Goal: Task Accomplishment & Management: Use online tool/utility

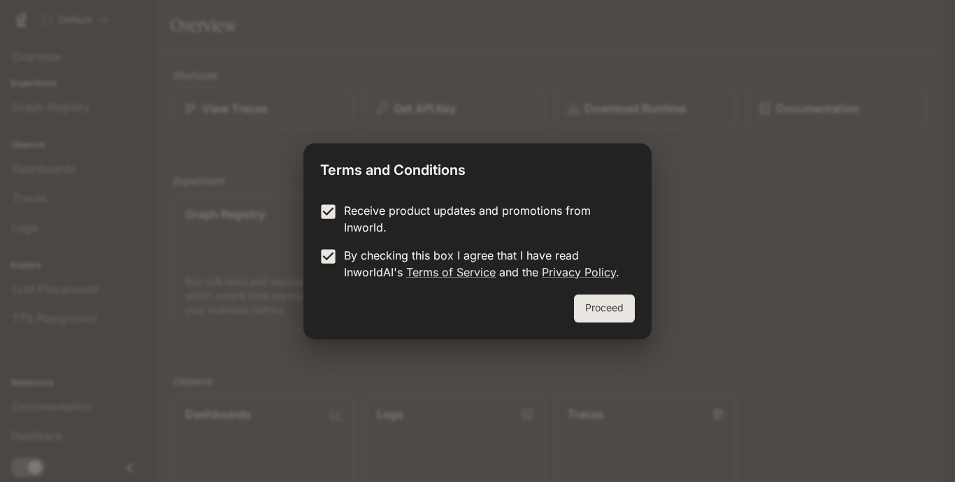
click at [594, 315] on button "Proceed" at bounding box center [604, 308] width 61 height 28
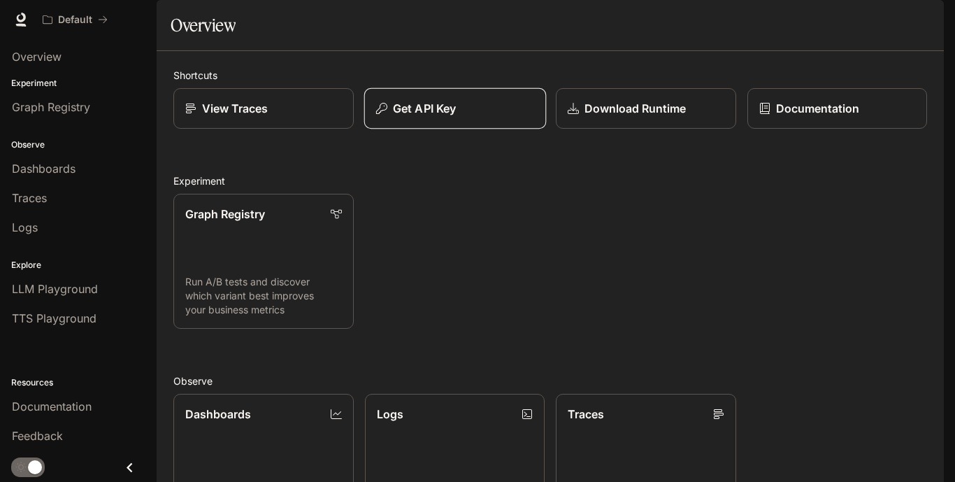
click at [454, 117] on p "Get API Key" at bounding box center [424, 108] width 63 height 17
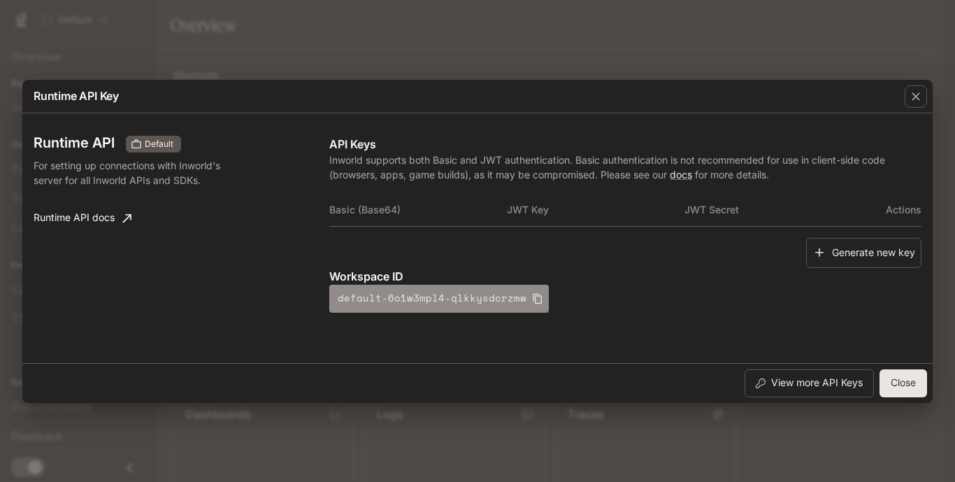
click at [532, 300] on icon "button" at bounding box center [537, 298] width 11 height 11
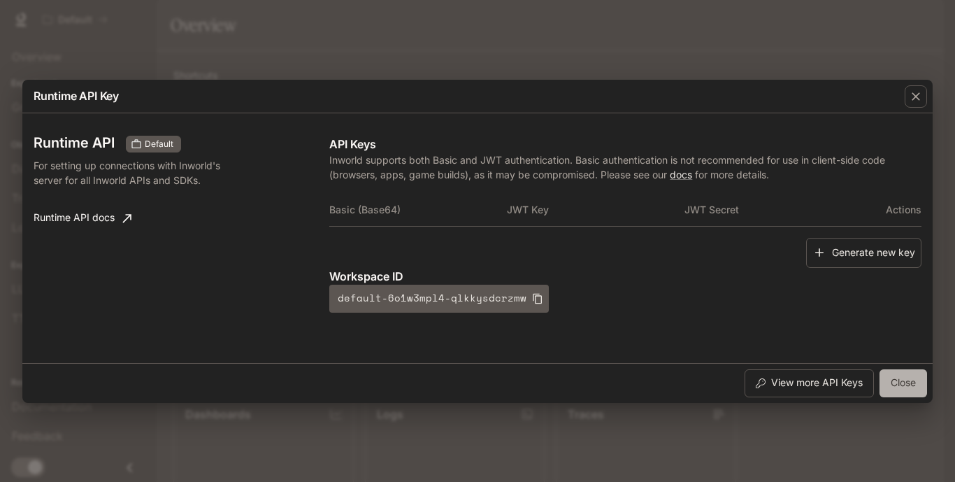
click at [910, 393] on button "Close" at bounding box center [903, 383] width 48 height 28
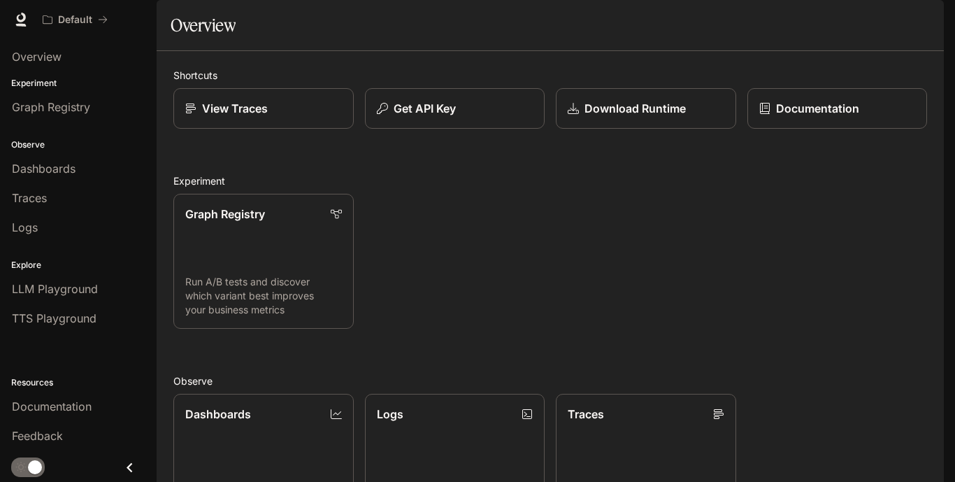
click at [880, 14] on span "Documentation" at bounding box center [859, 19] width 69 height 17
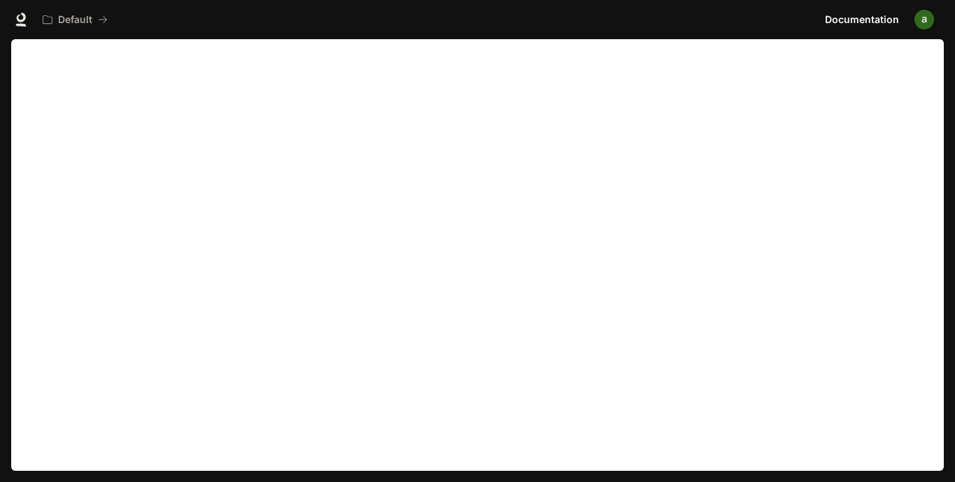
click at [255, 31] on div "Default" at bounding box center [427, 20] width 783 height 28
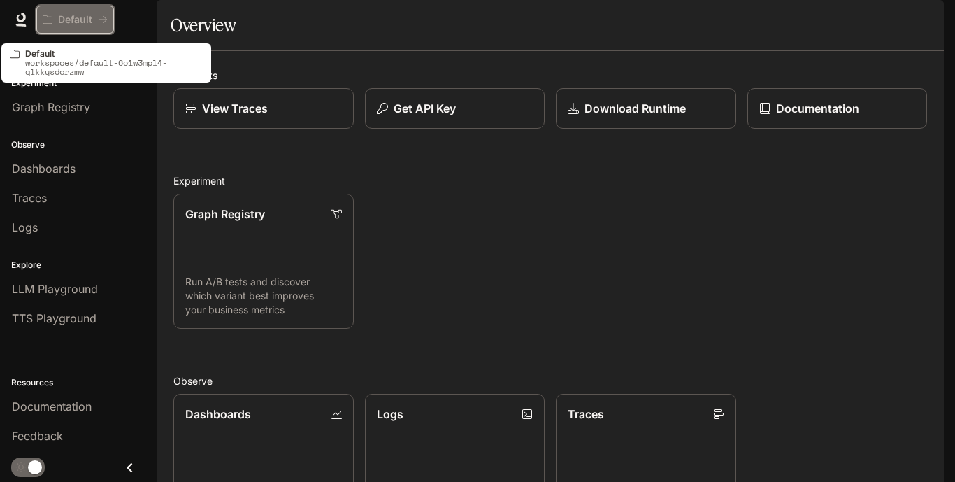
click at [100, 15] on icon "All workspaces" at bounding box center [103, 20] width 10 height 10
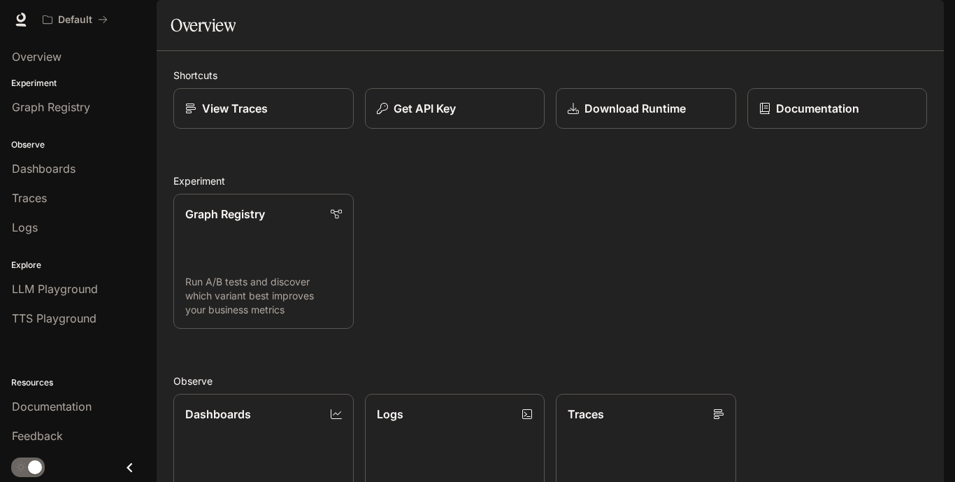
click at [218, 117] on p "View Traces" at bounding box center [235, 108] width 66 height 17
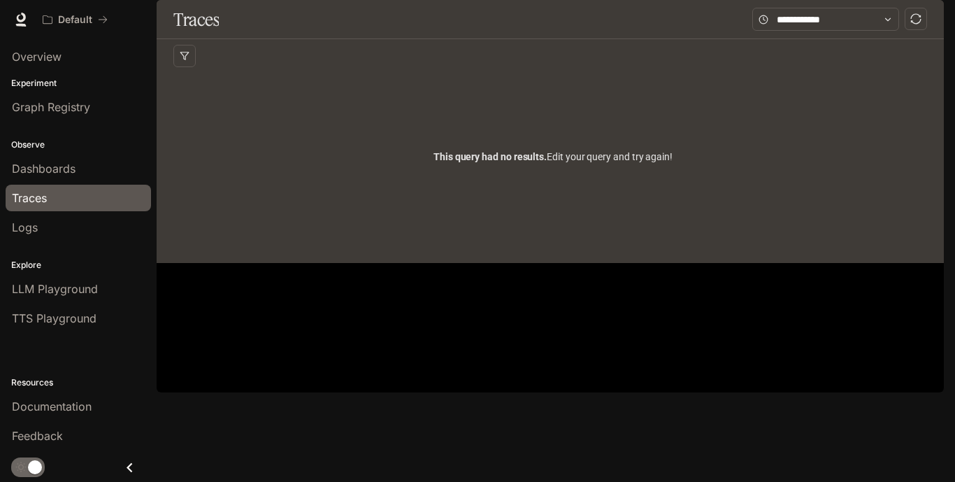
click at [501, 162] on span "This query had no results." at bounding box center [489, 156] width 113 height 11
click at [86, 64] on div "Overview" at bounding box center [78, 56] width 133 height 17
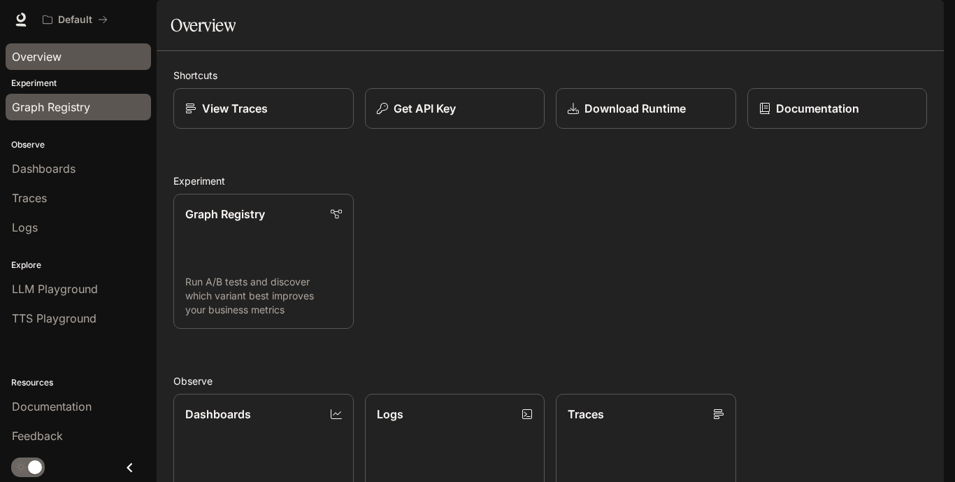
click at [72, 112] on span "Graph Registry" at bounding box center [51, 107] width 78 height 17
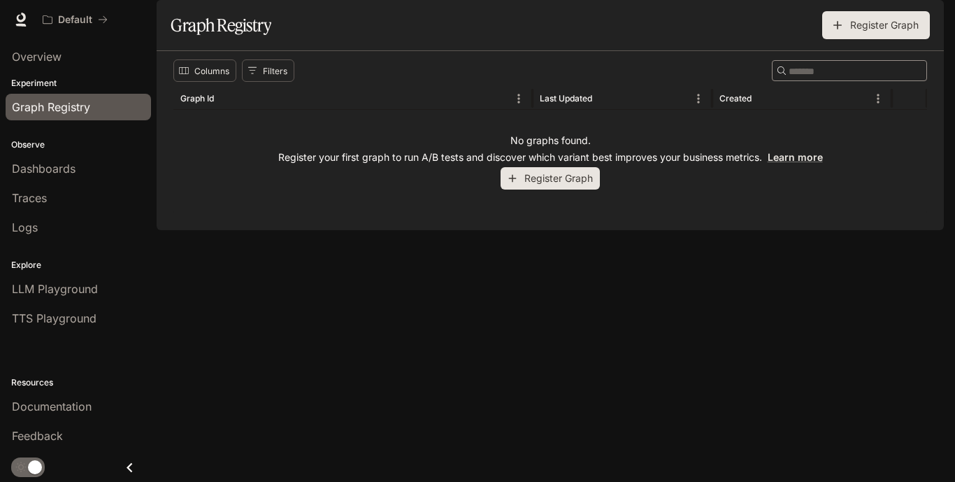
click at [81, 172] on div "Dashboards" at bounding box center [78, 168] width 133 height 17
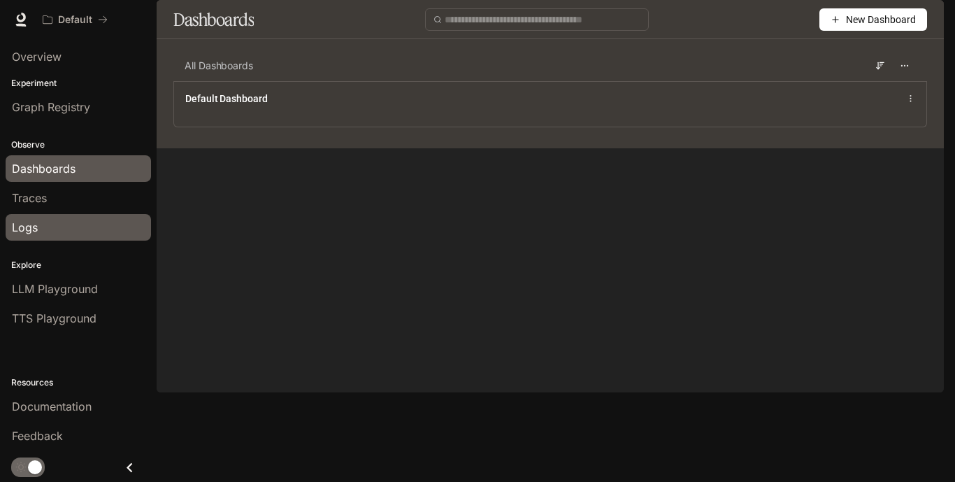
click at [79, 237] on link "Logs" at bounding box center [78, 227] width 145 height 27
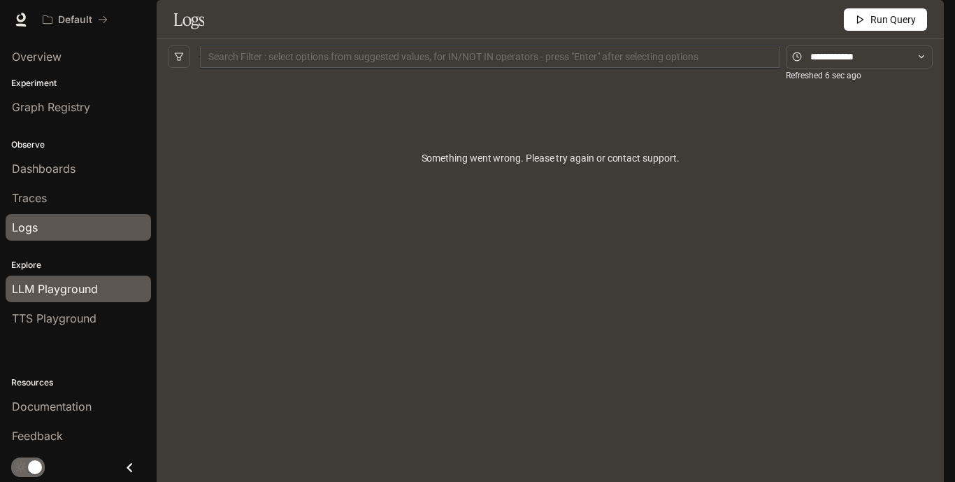
click at [115, 278] on link "LLM Playground" at bounding box center [78, 288] width 145 height 27
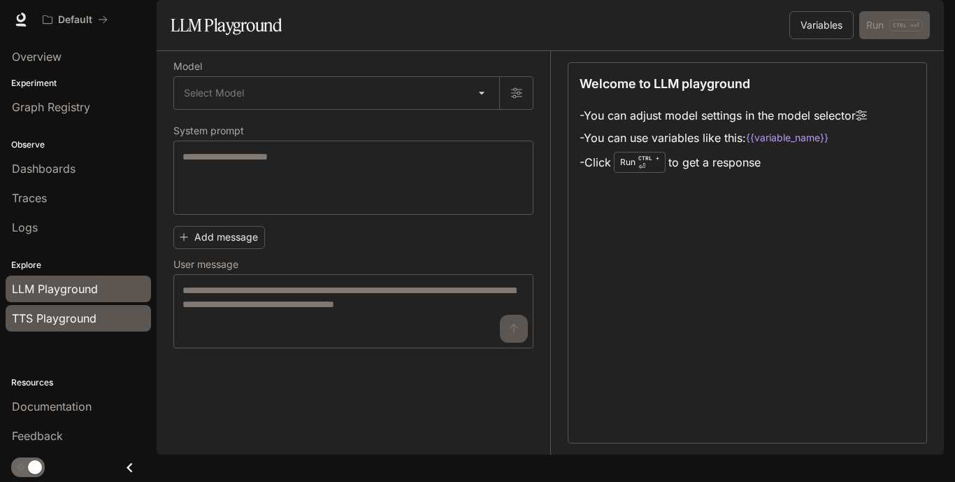
click at [22, 322] on span "TTS Playground" at bounding box center [54, 318] width 85 height 17
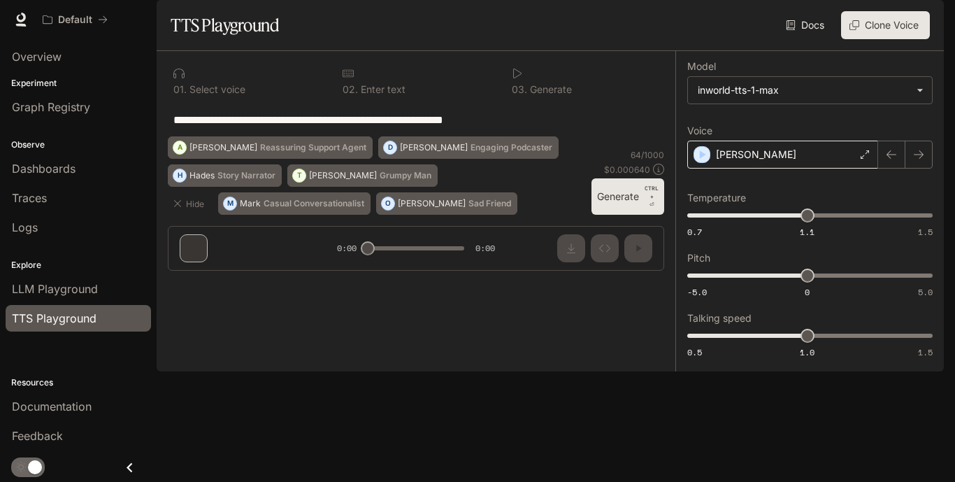
click at [731, 161] on p "Alex" at bounding box center [756, 154] width 80 height 14
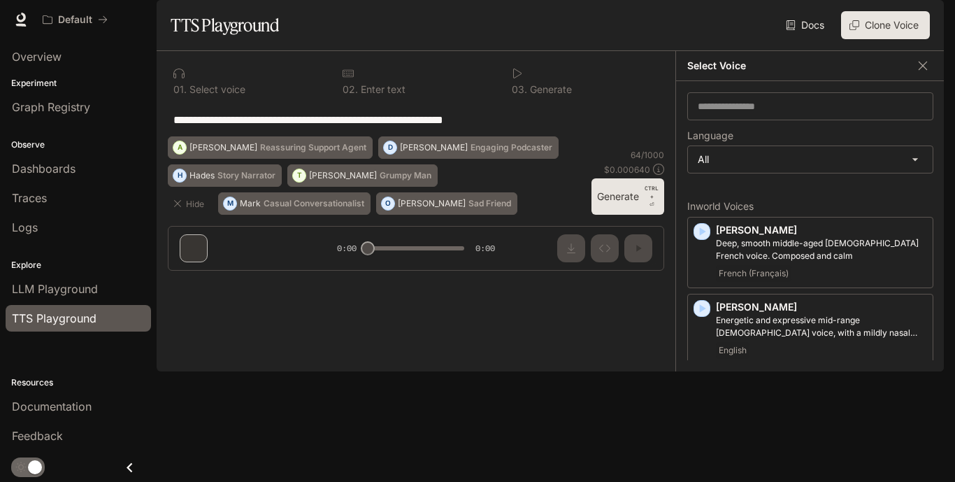
drag, startPoint x: 521, startPoint y: 308, endPoint x: 469, endPoint y: 340, distance: 60.9
click at [505, 136] on div "**********" at bounding box center [416, 120] width 496 height 34
click at [373, 159] on button "A Ashley Reassuring Support Agent" at bounding box center [270, 147] width 205 height 22
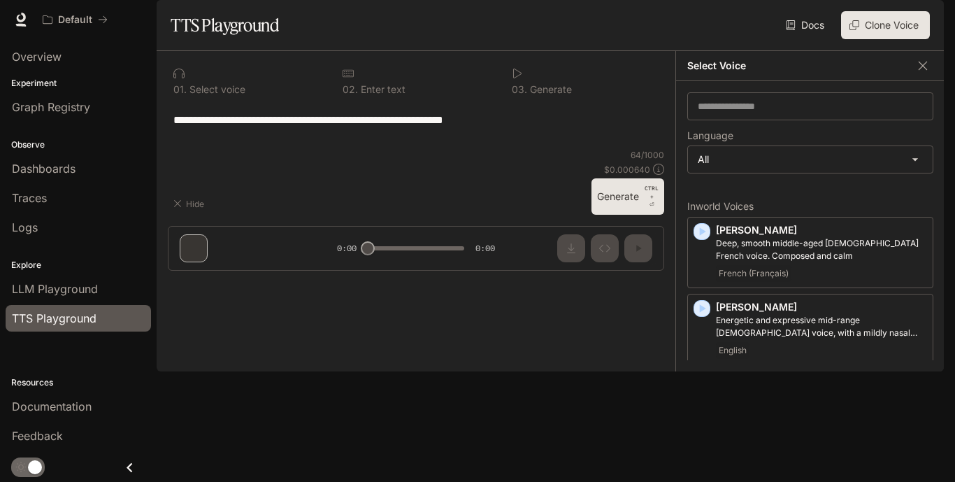
type textarea "**********"
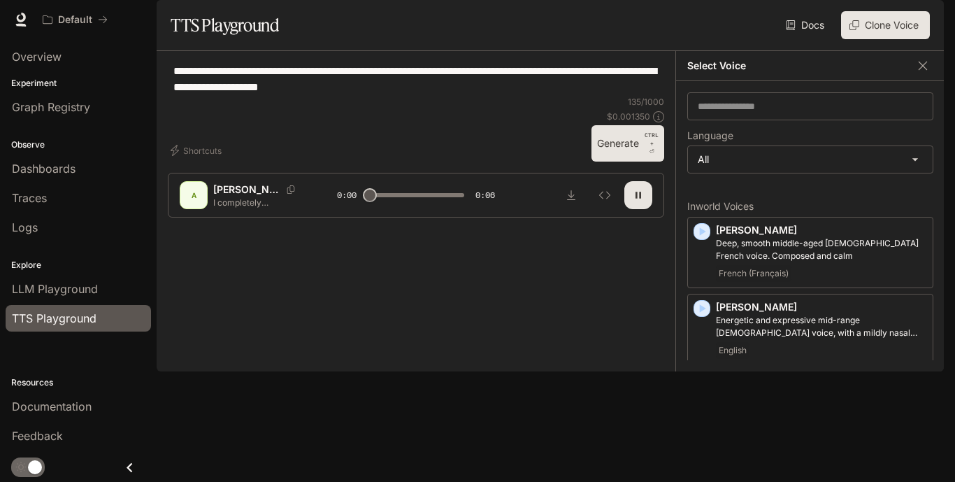
click at [408, 206] on span at bounding box center [416, 195] width 96 height 21
click at [635, 201] on icon "button" at bounding box center [638, 194] width 11 height 11
click at [636, 201] on icon "button" at bounding box center [638, 194] width 11 height 11
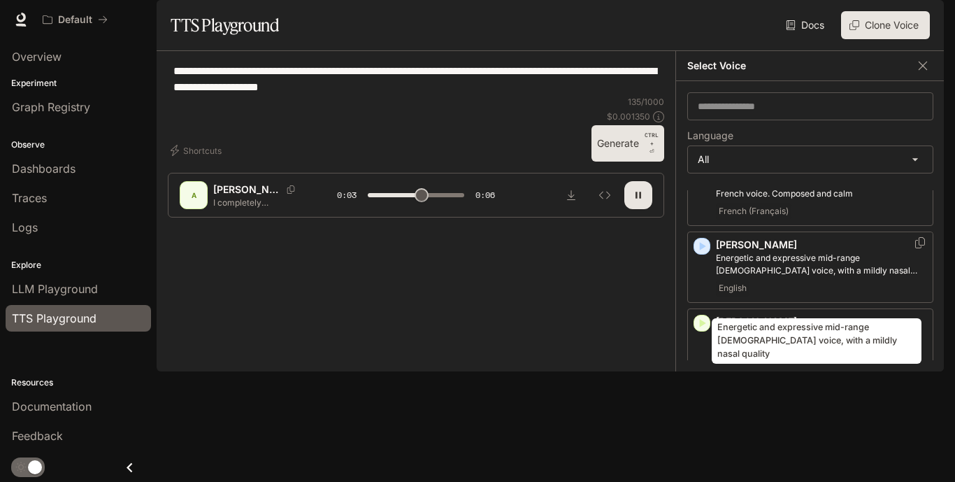
scroll to position [70, 0]
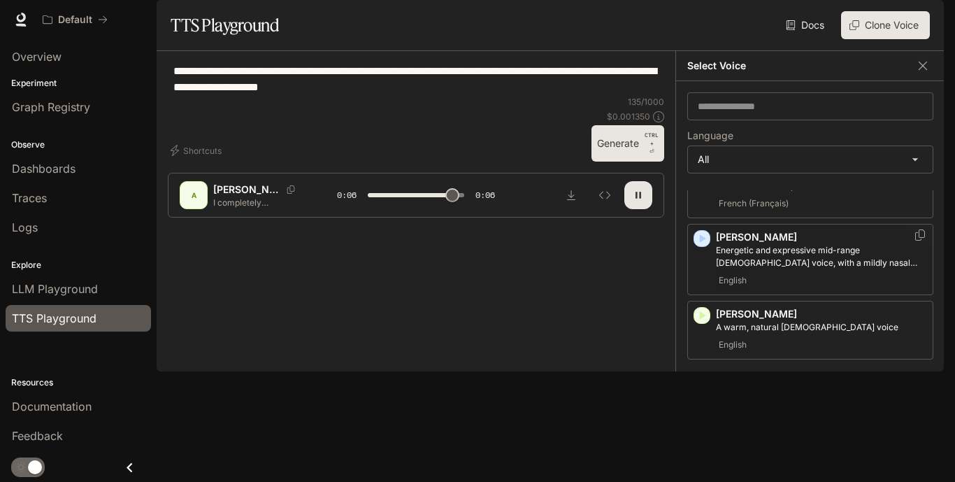
click at [700, 245] on icon "button" at bounding box center [702, 238] width 14 height 14
click at [700, 276] on div "Alex Energetic and expressive mid-range male voice, with a mildly nasal quality…" at bounding box center [810, 259] width 246 height 71
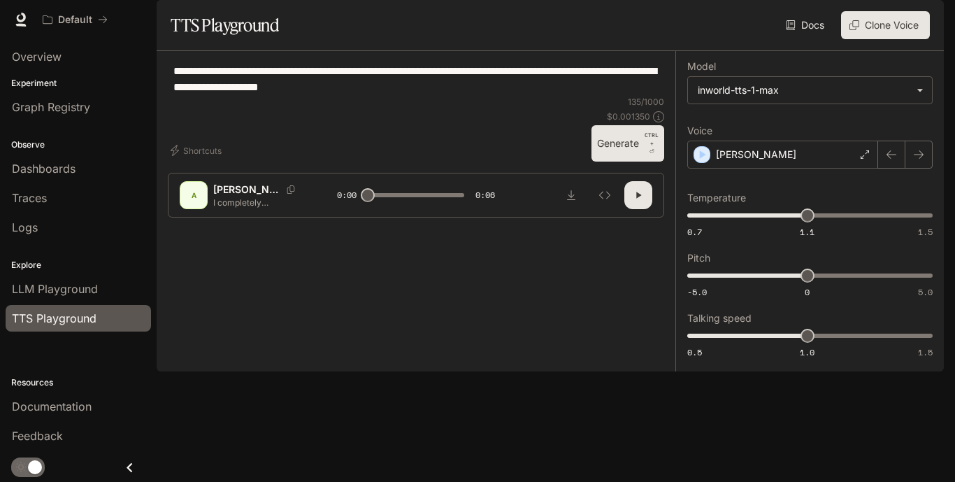
click at [640, 201] on icon "button" at bounding box center [638, 194] width 11 height 11
type input "***"
click at [869, 168] on div "Alex" at bounding box center [782, 155] width 191 height 28
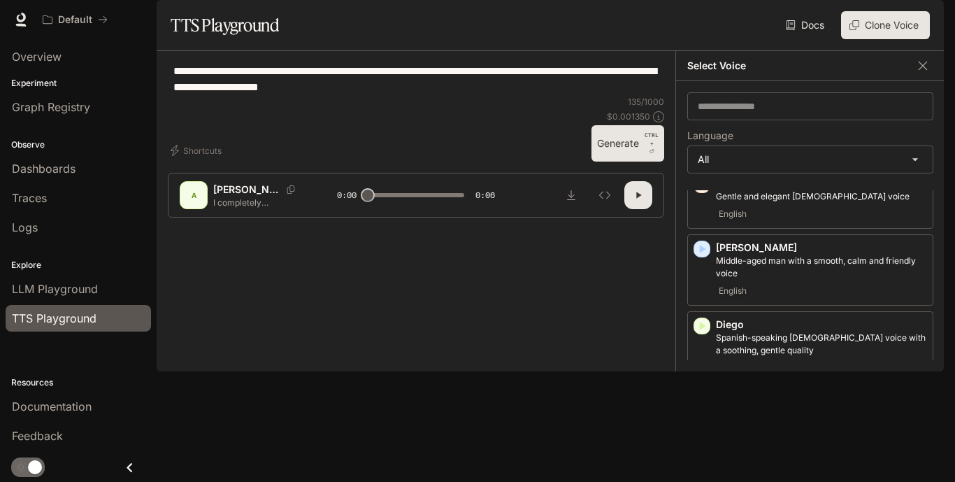
scroll to position [419, 0]
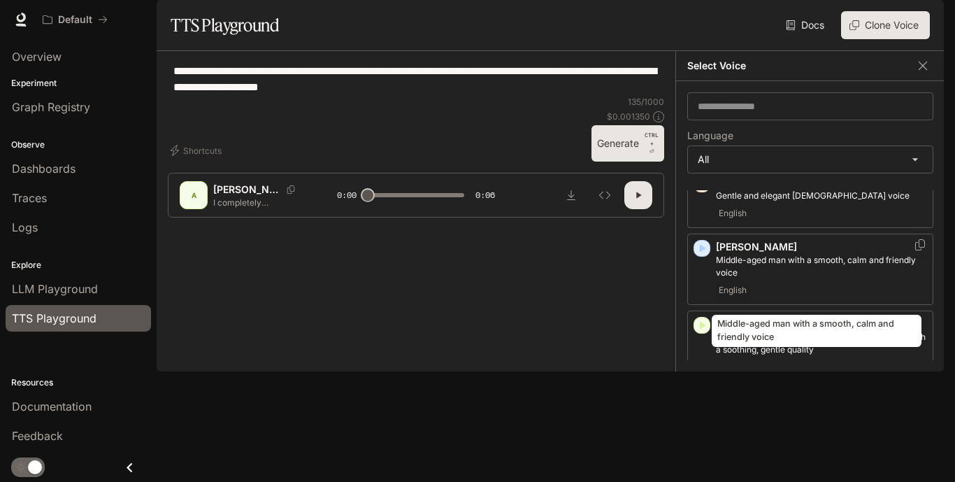
click at [793, 279] on p "Middle-aged man with a smooth, calm and friendly voice" at bounding box center [821, 266] width 211 height 25
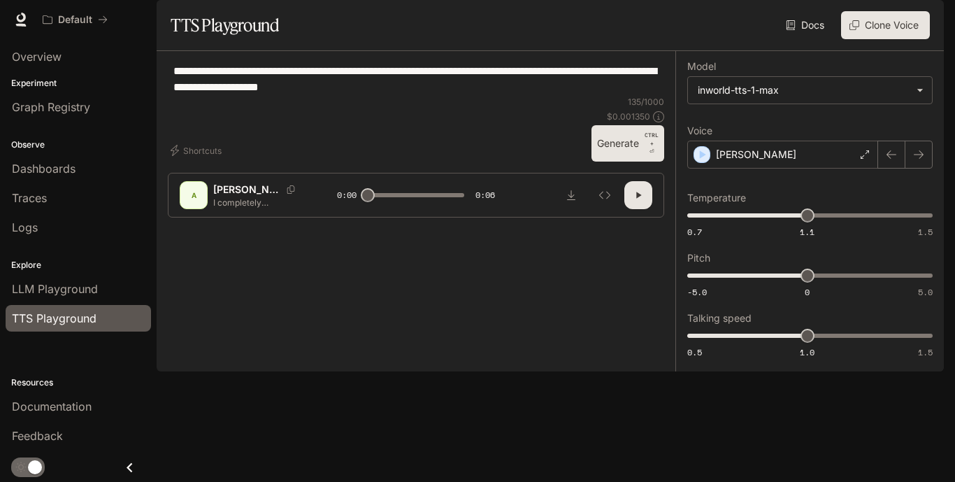
click at [638, 201] on icon "button" at bounding box center [638, 194] width 11 height 11
click at [908, 168] on button "button" at bounding box center [919, 155] width 28 height 28
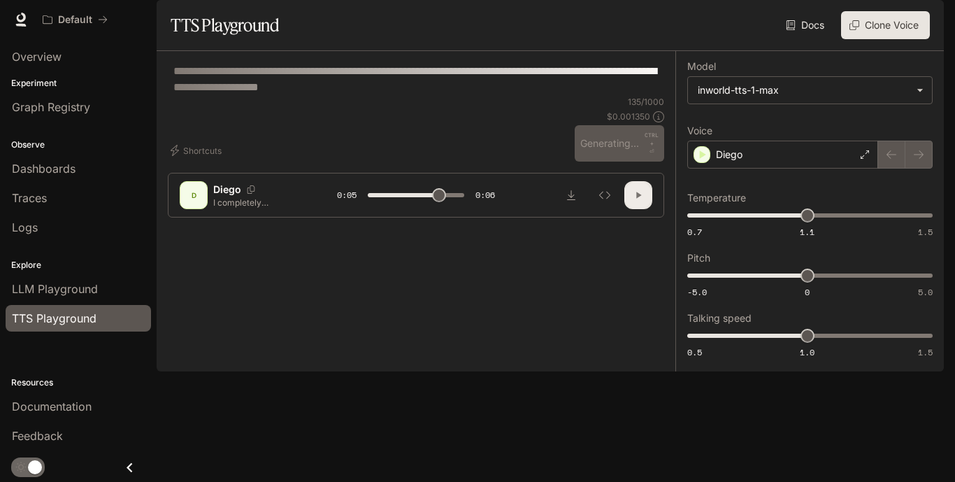
click at [650, 209] on button "button" at bounding box center [638, 195] width 28 height 28
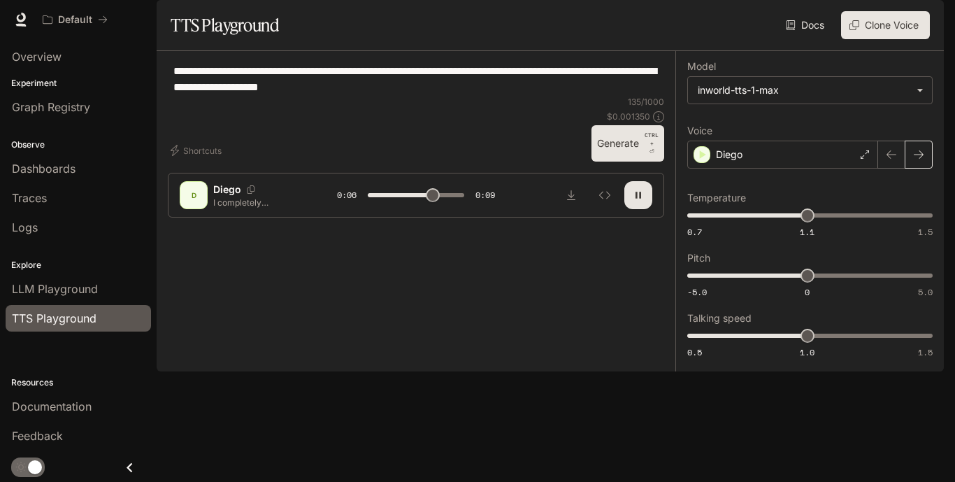
click at [922, 160] on icon "button" at bounding box center [918, 154] width 11 height 11
click at [917, 160] on icon "button" at bounding box center [918, 154] width 11 height 11
click at [870, 168] on div "Edward" at bounding box center [782, 155] width 191 height 28
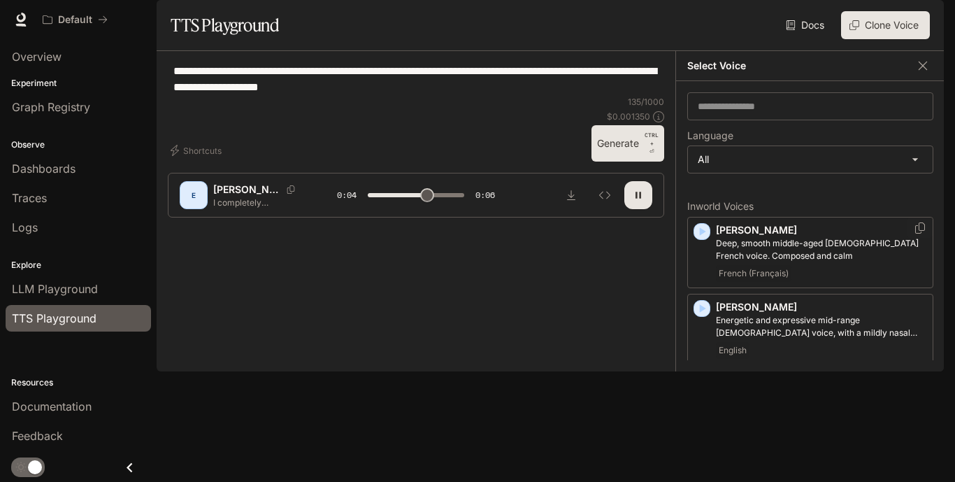
click at [873, 262] on p "Deep, smooth middle-aged male French voice. Composed and calm" at bounding box center [821, 249] width 211 height 25
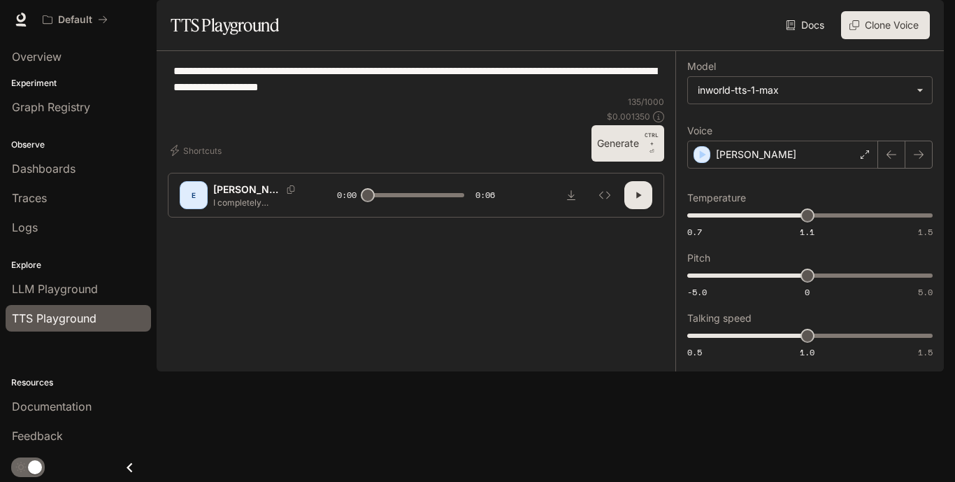
click at [635, 209] on button "button" at bounding box center [638, 195] width 28 height 28
click at [886, 160] on icon "button" at bounding box center [891, 154] width 11 height 11
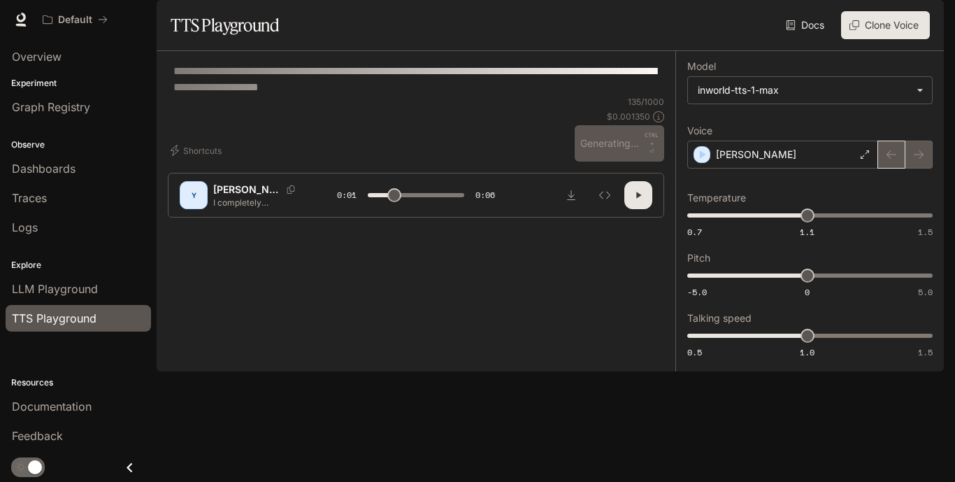
click at [885, 168] on div at bounding box center [905, 155] width 55 height 28
click at [882, 168] on div at bounding box center [905, 155] width 55 height 28
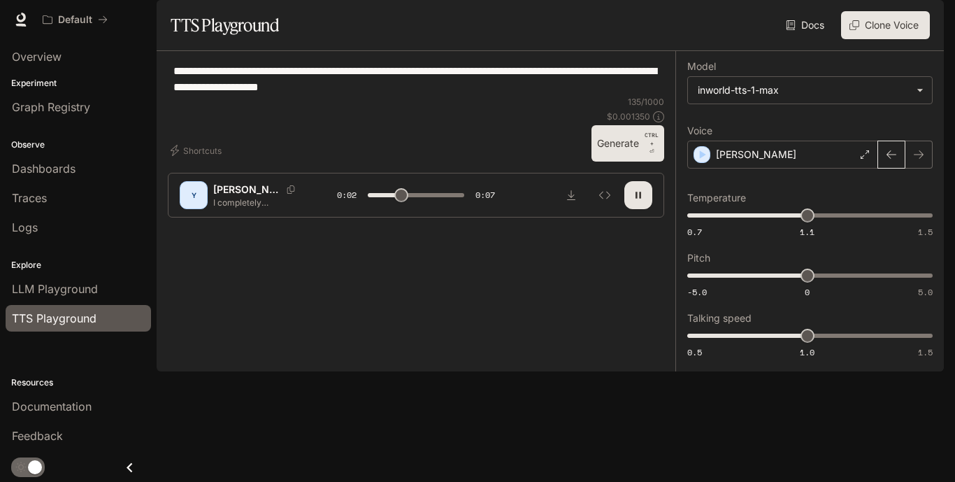
click at [889, 168] on button "button" at bounding box center [891, 155] width 28 height 28
click at [881, 168] on button "button" at bounding box center [891, 155] width 28 height 28
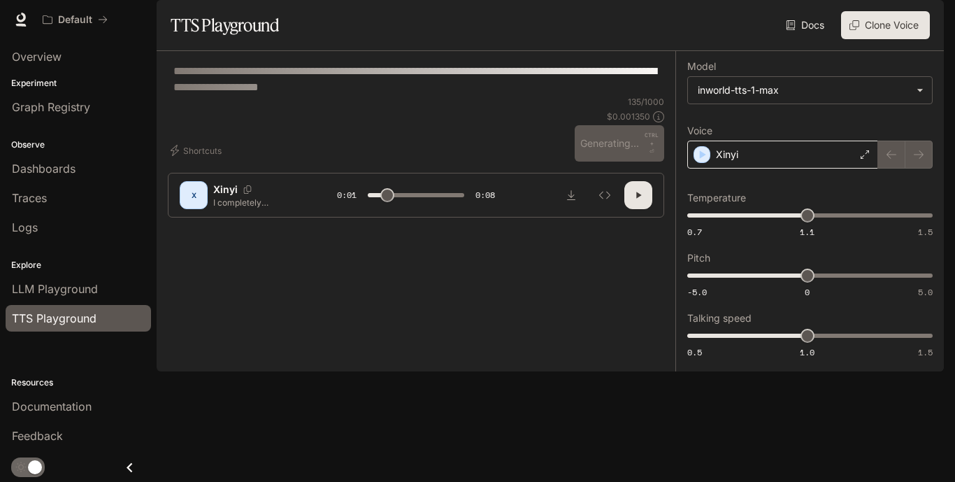
click at [865, 159] on icon at bounding box center [865, 154] width 8 height 8
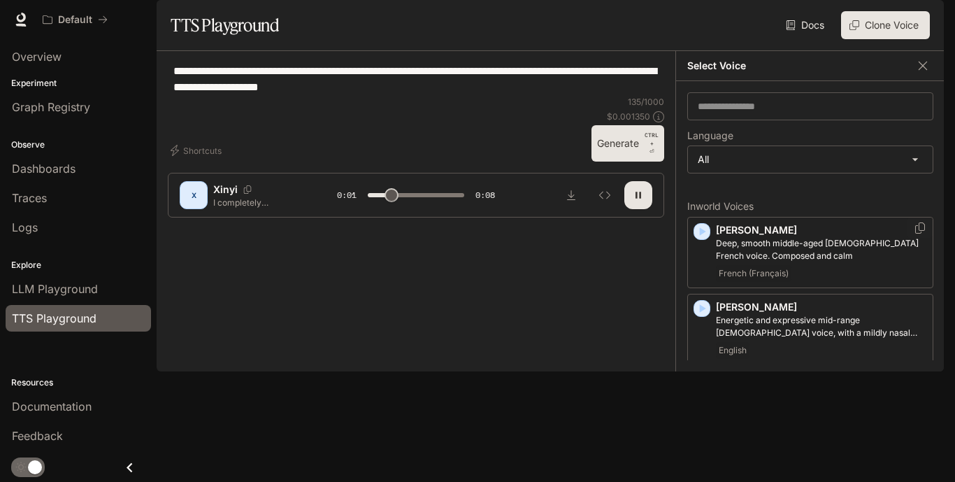
click at [855, 237] on p "Alain" at bounding box center [821, 230] width 211 height 14
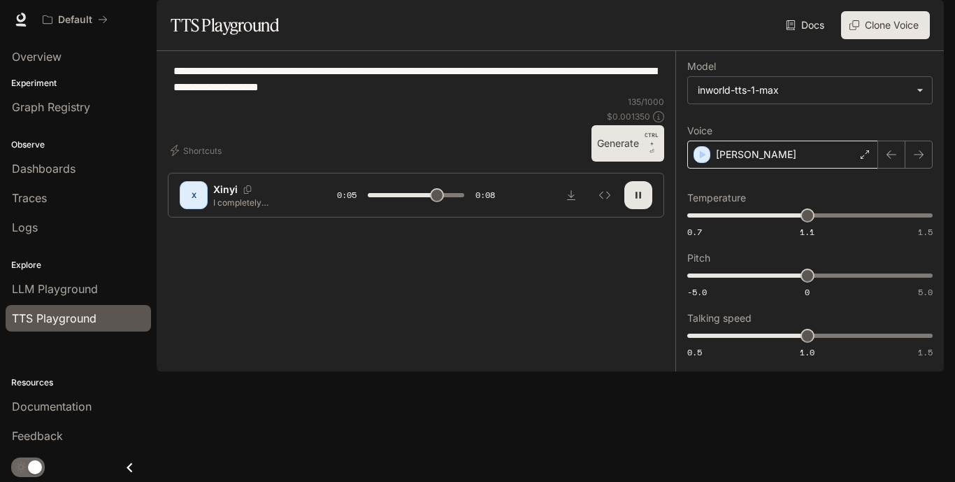
click at [871, 168] on div "Alain" at bounding box center [782, 155] width 191 height 28
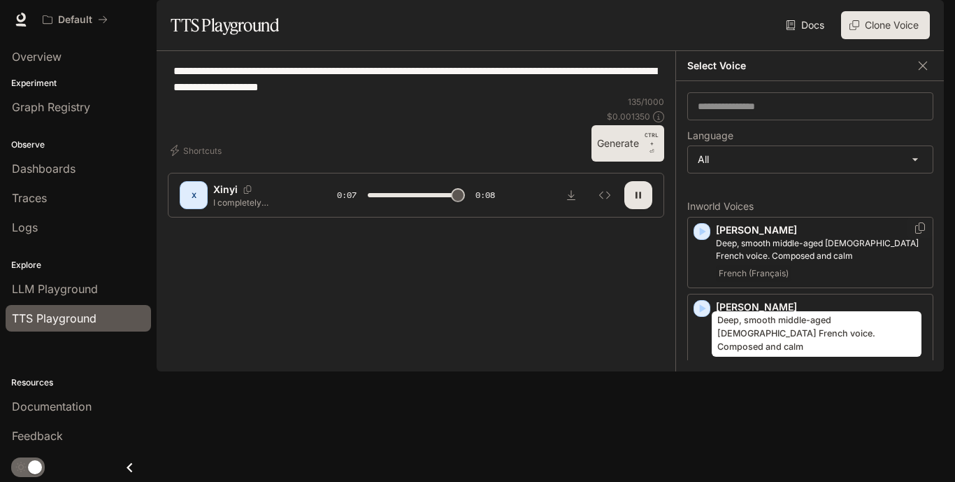
click at [829, 262] on p "Deep, smooth middle-aged male French voice. Composed and calm" at bounding box center [821, 249] width 211 height 25
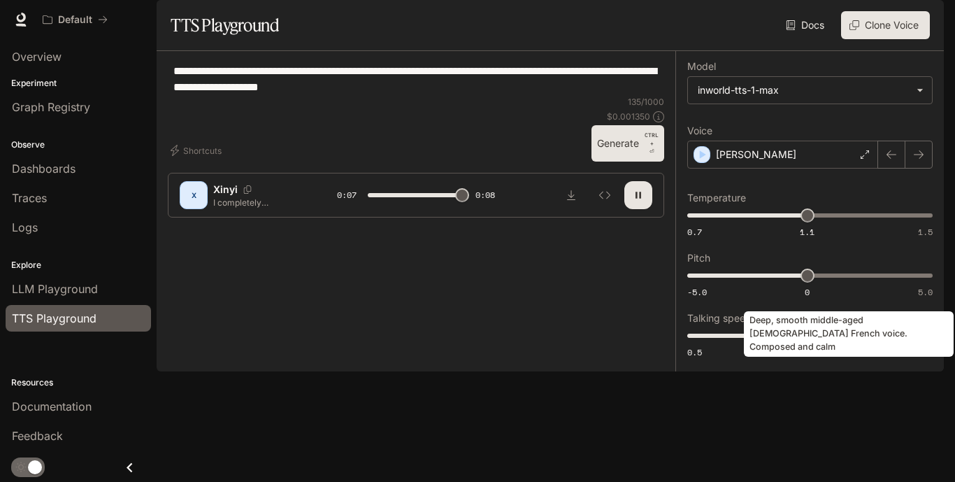
click at [829, 286] on div "Temperature 0.7 1.1 1.5 1.1 Pitch -5.0 0 5.0 0 Talking speed 0.5 1.0 1.5 1" at bounding box center [809, 275] width 245 height 169
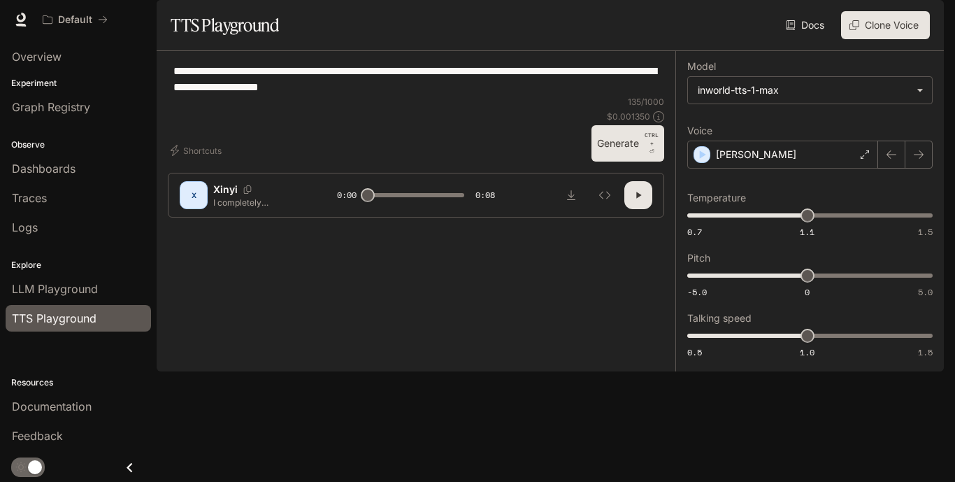
click at [829, 286] on div "Temperature 0.7 1.1 1.5 1.1 Pitch -5.0 0 5.0 0 Talking speed 0.5 1.0 1.5 1" at bounding box center [809, 275] width 245 height 169
click at [637, 201] on icon "button" at bounding box center [638, 194] width 11 height 11
click at [883, 168] on button "button" at bounding box center [891, 155] width 28 height 28
click at [884, 168] on button "button" at bounding box center [891, 155] width 28 height 28
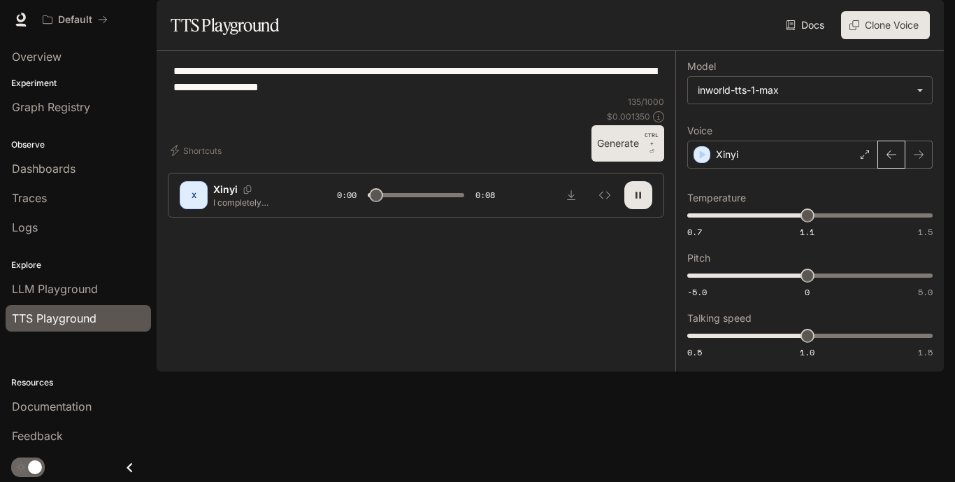
click at [881, 168] on button "button" at bounding box center [891, 155] width 28 height 28
click at [887, 160] on icon "button" at bounding box center [891, 154] width 11 height 11
click at [881, 168] on button "button" at bounding box center [891, 155] width 28 height 28
click at [921, 160] on icon "button" at bounding box center [918, 154] width 11 height 11
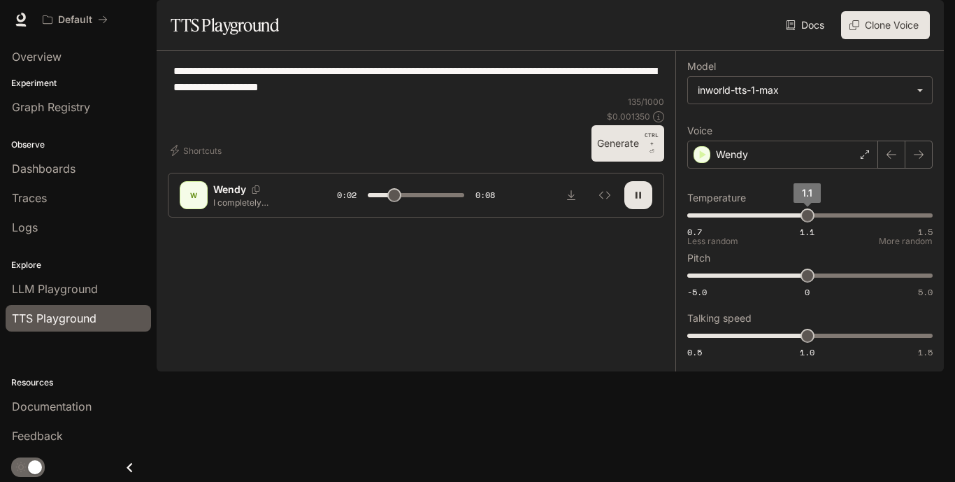
type input "***"
type input "****"
click at [817, 222] on span "1.13" at bounding box center [816, 215] width 14 height 14
type input "***"
type input "****"
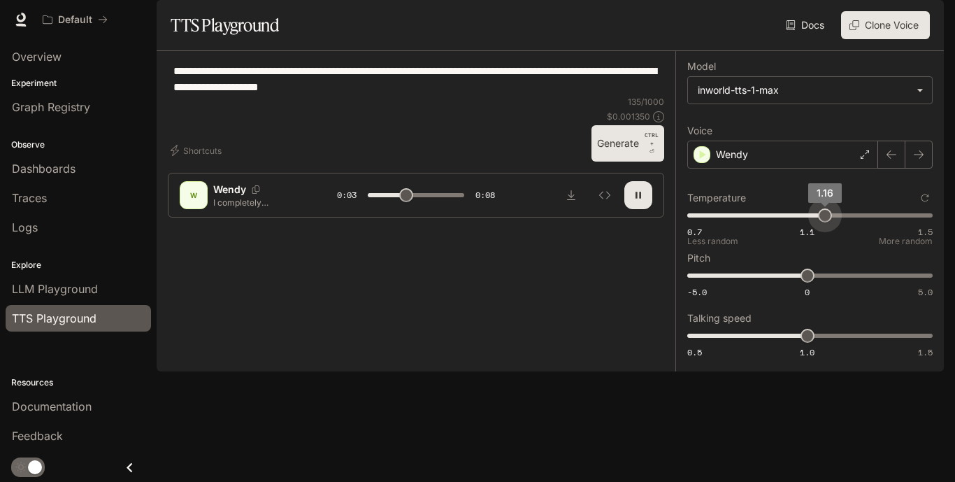
click at [826, 222] on span "1.16" at bounding box center [825, 215] width 14 height 14
type input "***"
type input "****"
click at [844, 226] on span "0.7 1.1 1.5 1.22" at bounding box center [807, 215] width 240 height 21
type input "*"
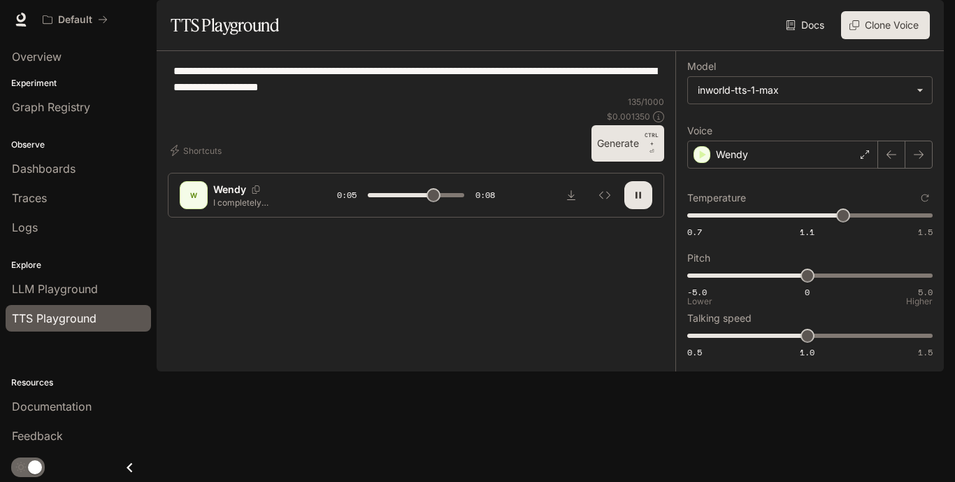
type input "***"
click at [829, 286] on span "-5.0 0 5.0 0.9" at bounding box center [807, 275] width 240 height 21
type input "***"
click at [850, 286] on span "-5.0 0 5.0 1.8" at bounding box center [807, 275] width 240 height 21
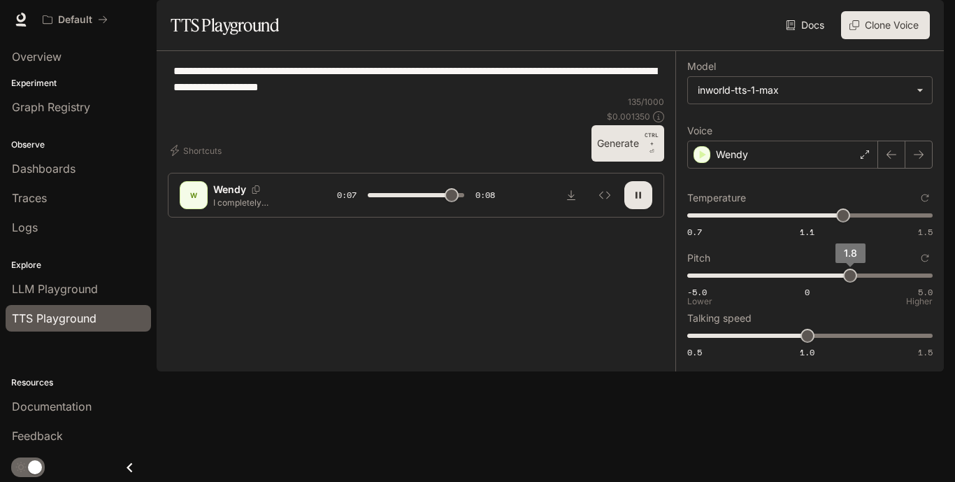
type input "***"
click at [863, 282] on span "2.3" at bounding box center [862, 275] width 14 height 14
type input "***"
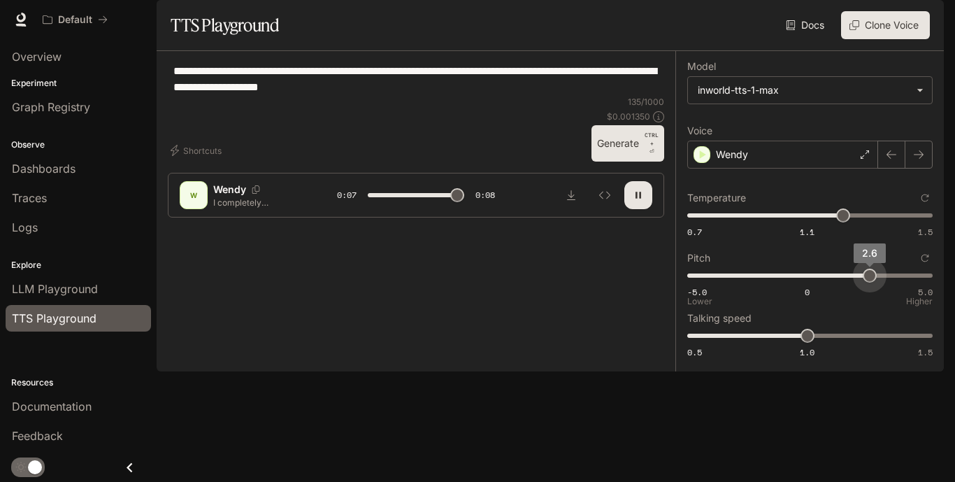
click at [870, 282] on span "2.6" at bounding box center [870, 275] width 14 height 14
type input "*"
click at [894, 286] on span "-5.0 0 5.0 3.6" at bounding box center [807, 275] width 240 height 21
drag, startPoint x: 915, startPoint y: 314, endPoint x: 923, endPoint y: 314, distance: 7.7
click at [921, 286] on span "-5.0 0 5.0 4.5" at bounding box center [807, 275] width 240 height 21
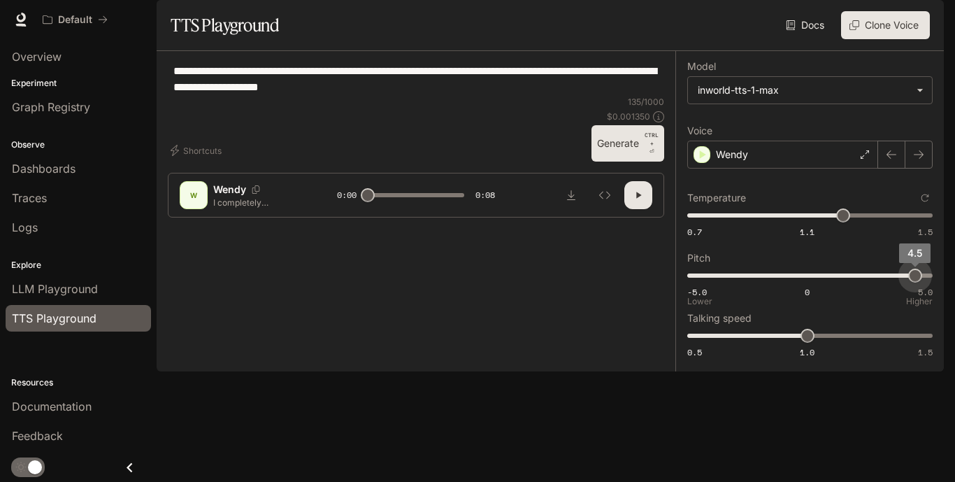
type input "***"
click at [641, 199] on icon "button" at bounding box center [638, 195] width 5 height 6
type input "***"
click at [847, 346] on span "0.5 1.0 1.5 1.2" at bounding box center [807, 335] width 240 height 21
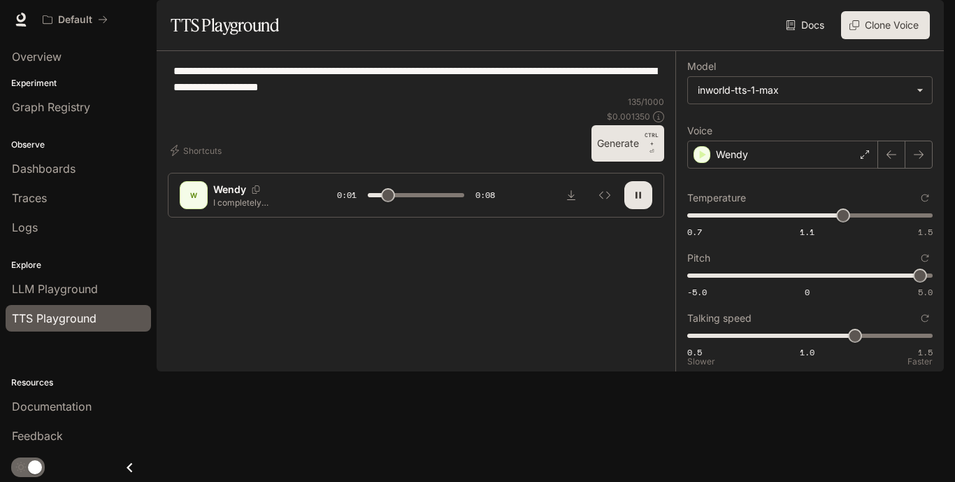
type input "***"
click at [894, 346] on span "0.5 1.0 1.5 1.4" at bounding box center [807, 335] width 240 height 21
type input "***"
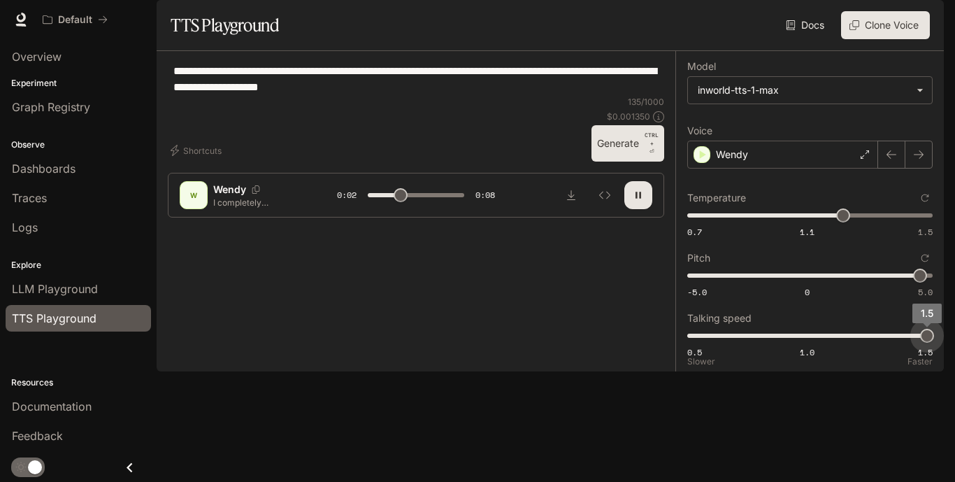
click at [921, 346] on span "0.5 1.0 1.5 1.5" at bounding box center [807, 335] width 240 height 21
type input "***"
type input "*"
click at [803, 346] on span "0.5 1.0 1.5 1" at bounding box center [807, 335] width 240 height 21
type input "***"
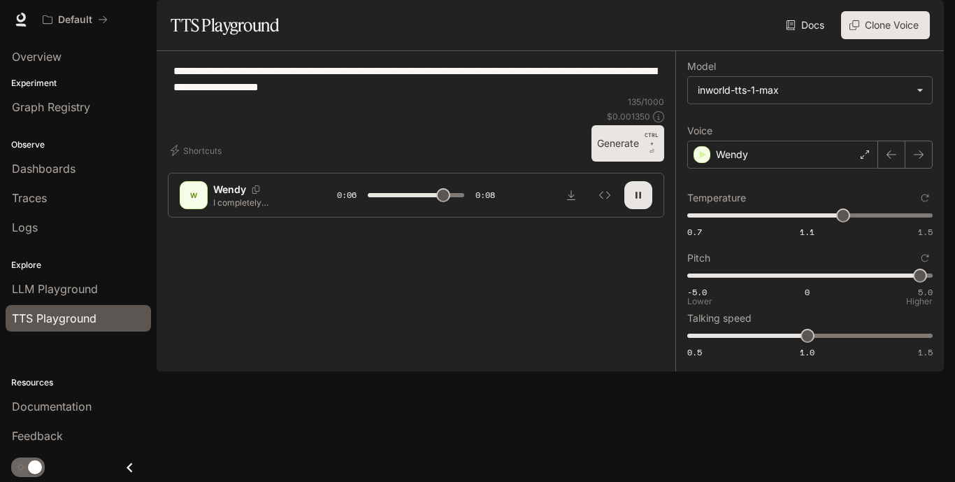
type input "***"
click at [812, 286] on span "-5.0 0 5.0 0.2" at bounding box center [807, 275] width 240 height 21
type input "***"
type input "****"
click at [805, 282] on span "0.2" at bounding box center [812, 275] width 14 height 14
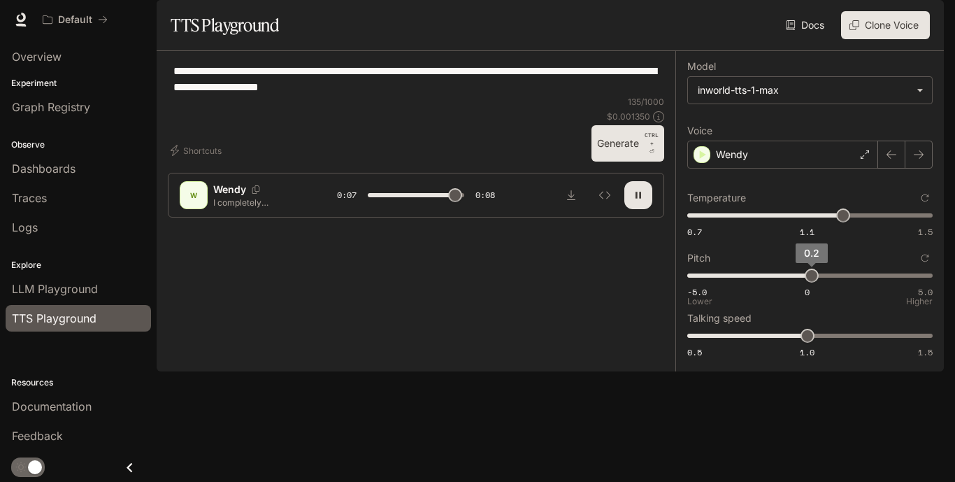
type input "***"
type input "****"
click at [805, 282] on span "-0.2" at bounding box center [803, 275] width 14 height 14
type input "***"
type input "****"
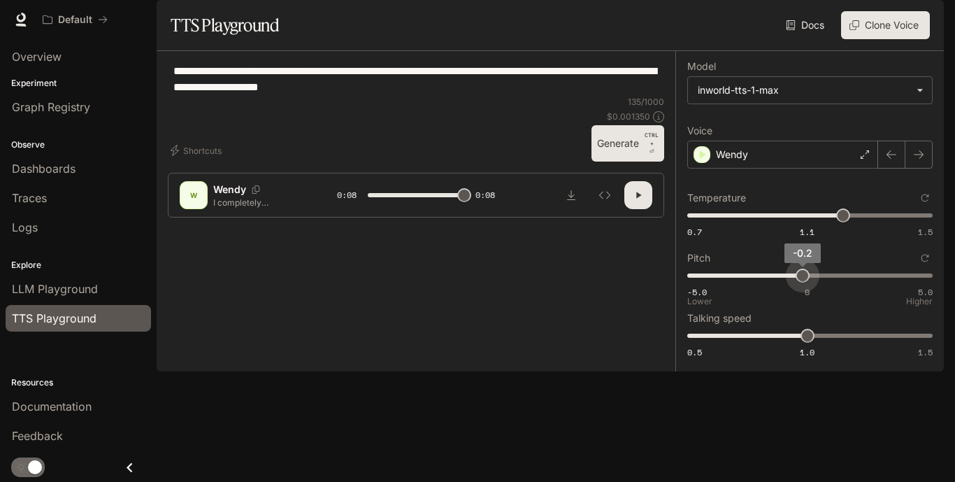
type input "*"
click at [805, 282] on span "-0.1" at bounding box center [805, 275] width 14 height 14
type input "*"
click at [807, 282] on span "0" at bounding box center [807, 275] width 14 height 14
type input "***"
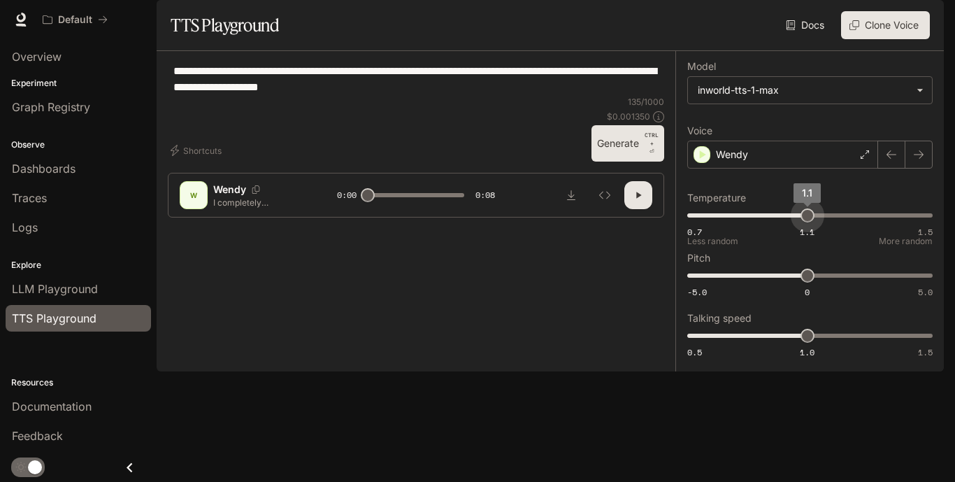
click at [808, 226] on span "0.7 1.1 1.5 1.1" at bounding box center [807, 215] width 240 height 21
click at [812, 343] on span "1" at bounding box center [807, 336] width 14 height 14
click at [800, 343] on span "1" at bounding box center [807, 336] width 14 height 14
click at [790, 343] on span "0.9" at bounding box center [783, 336] width 14 height 14
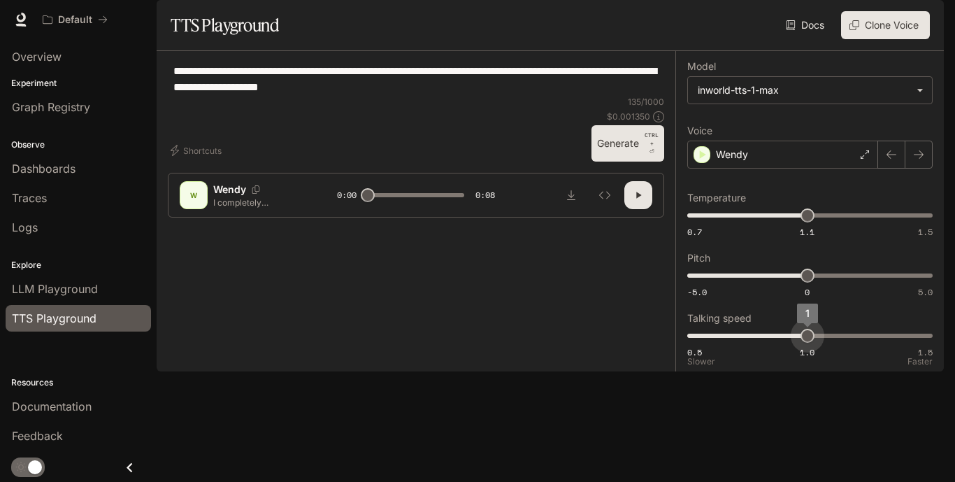
click at [803, 346] on span "0.5 1.0 1.5 1" at bounding box center [807, 335] width 240 height 21
click at [800, 343] on span "1" at bounding box center [807, 336] width 14 height 14
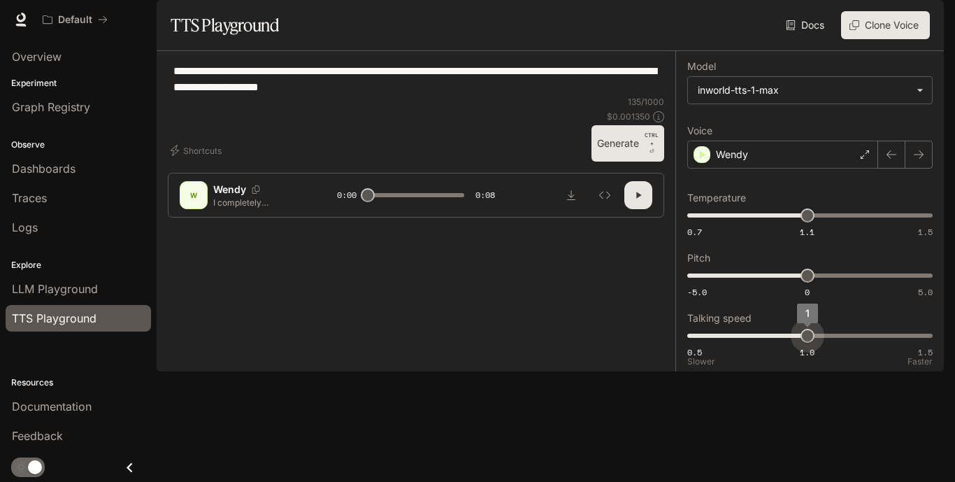
click at [800, 343] on span "1" at bounding box center [807, 336] width 14 height 14
drag, startPoint x: 796, startPoint y: 373, endPoint x: 785, endPoint y: 375, distance: 11.3
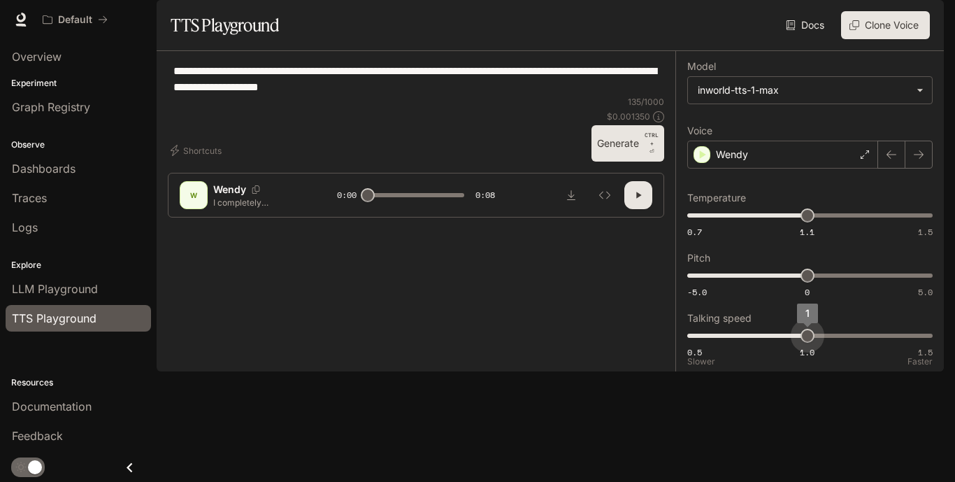
click at [800, 343] on span "1" at bounding box center [807, 336] width 14 height 14
type input "*"
drag, startPoint x: 788, startPoint y: 375, endPoint x: 810, endPoint y: 377, distance: 22.5
click at [810, 343] on span "1" at bounding box center [807, 336] width 14 height 14
click at [652, 217] on div "W Wendy I completely understand your frustration with this situation. Let me lo…" at bounding box center [416, 195] width 496 height 45
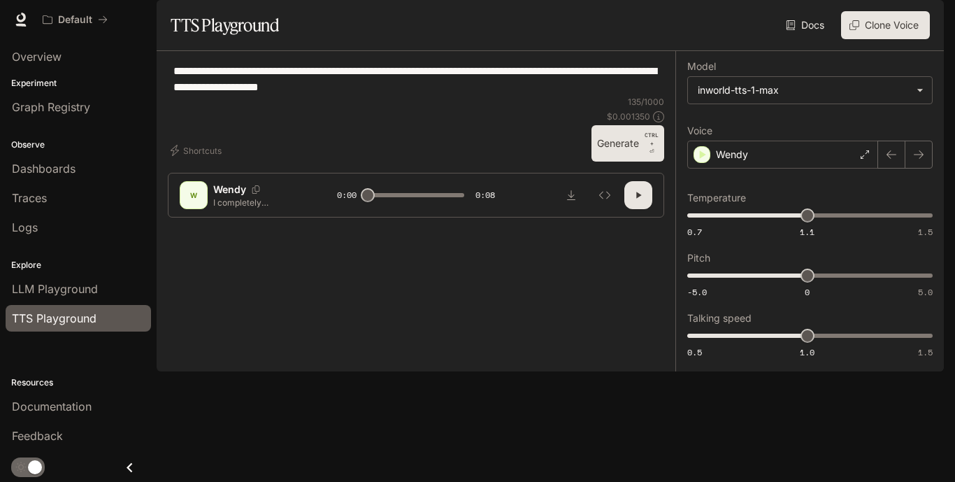
click at [645, 209] on button "button" at bounding box center [638, 195] width 28 height 28
type input "***"
click at [898, 346] on span "0.5 1.0 1.5 1.4" at bounding box center [807, 335] width 240 height 21
click at [641, 209] on button "button" at bounding box center [638, 195] width 28 height 28
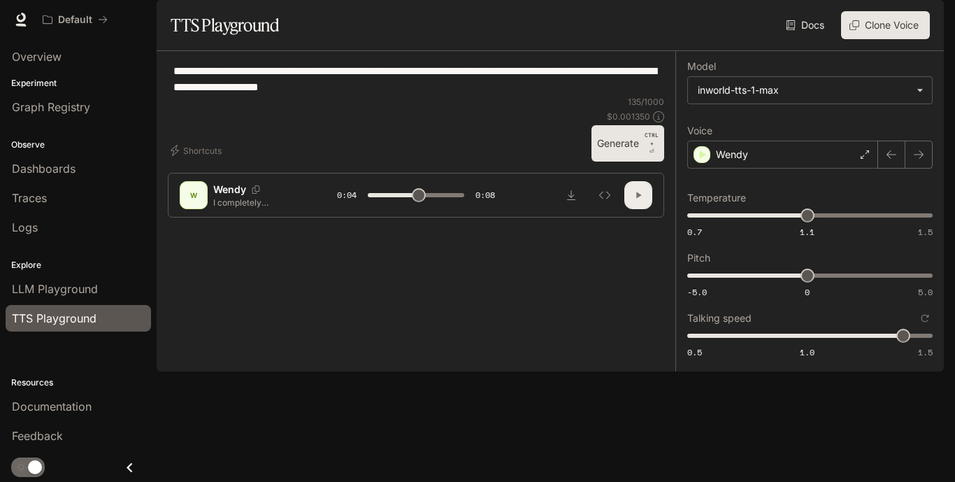
click at [640, 209] on button "button" at bounding box center [638, 195] width 28 height 28
type input "***"
type input "*"
click at [806, 346] on span "0.5 1.0 1.5 1" at bounding box center [807, 335] width 240 height 21
type input "*"
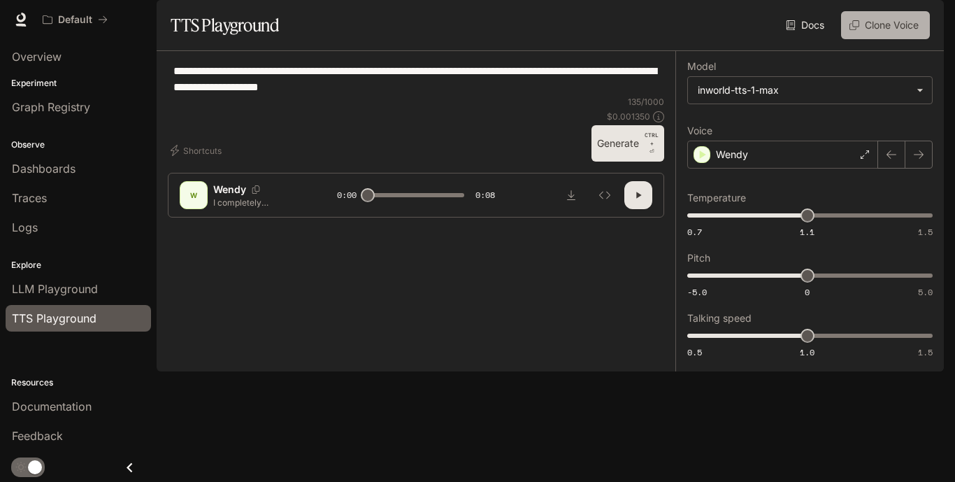
click at [869, 39] on button "Clone Voice" at bounding box center [885, 25] width 89 height 28
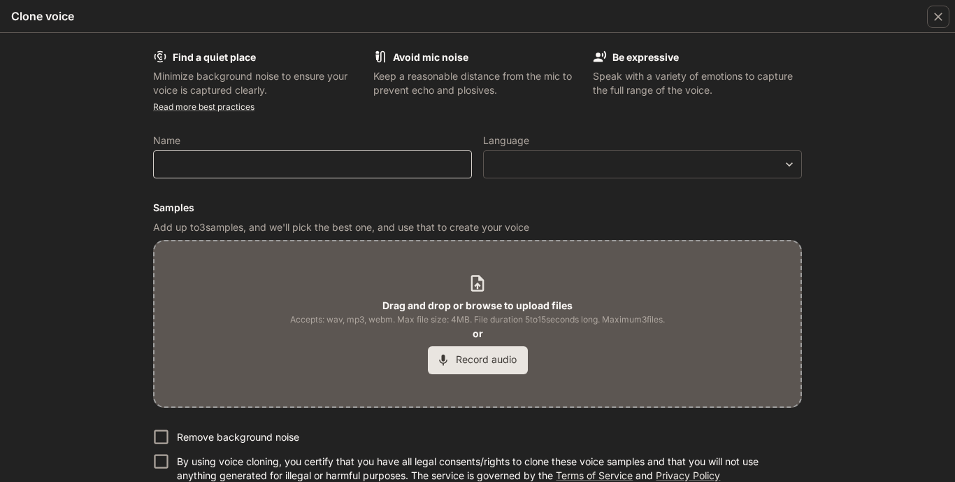
click at [224, 155] on div "​" at bounding box center [312, 164] width 319 height 28
type input "****"
click at [502, 152] on div "​ ​" at bounding box center [642, 164] width 319 height 28
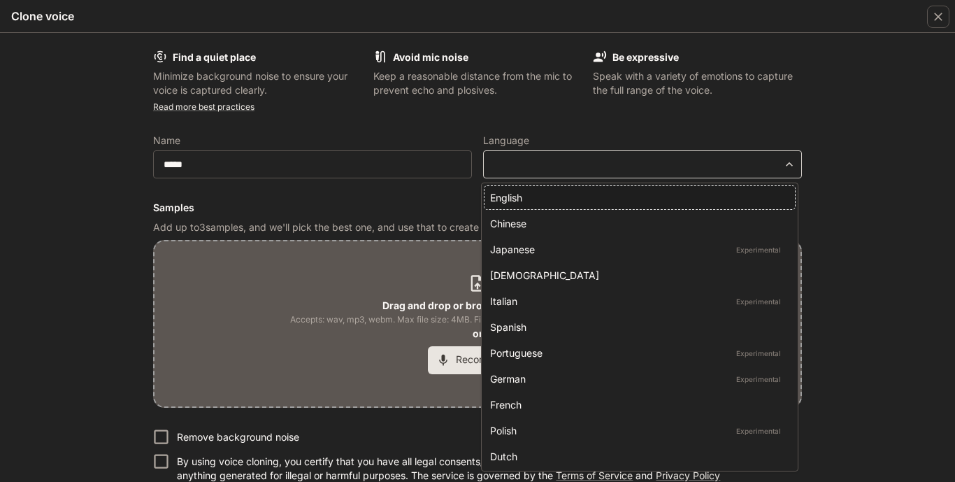
click at [505, 164] on body "**********" at bounding box center [477, 241] width 955 height 482
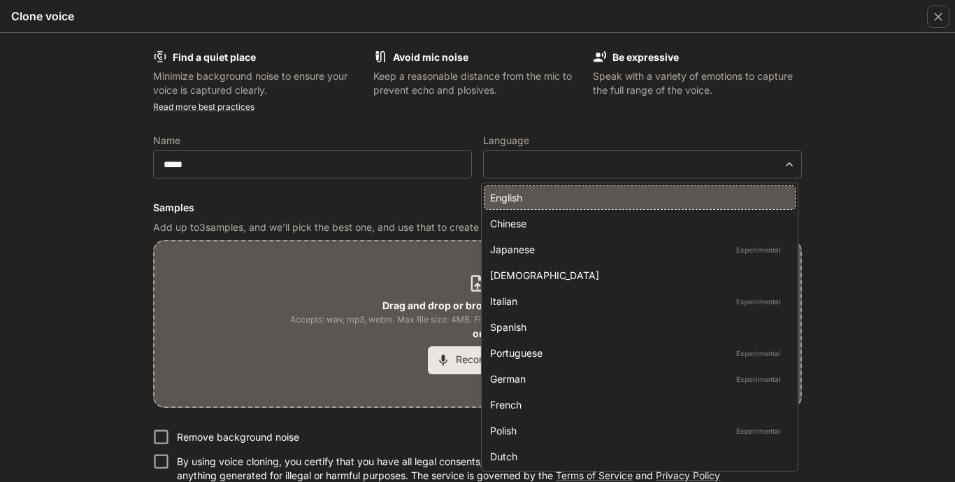
click at [536, 194] on div "English" at bounding box center [637, 197] width 294 height 15
type input "*****"
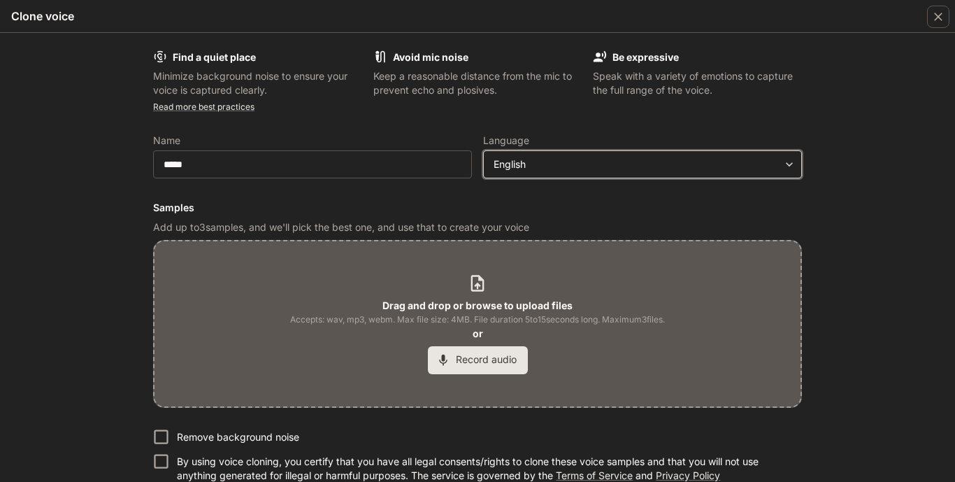
scroll to position [51, 0]
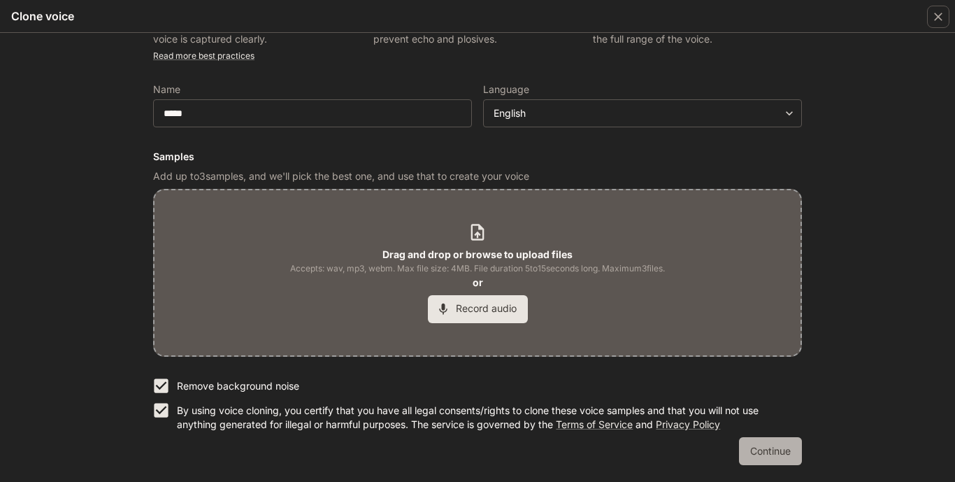
click at [739, 447] on button "Continue" at bounding box center [770, 451] width 63 height 28
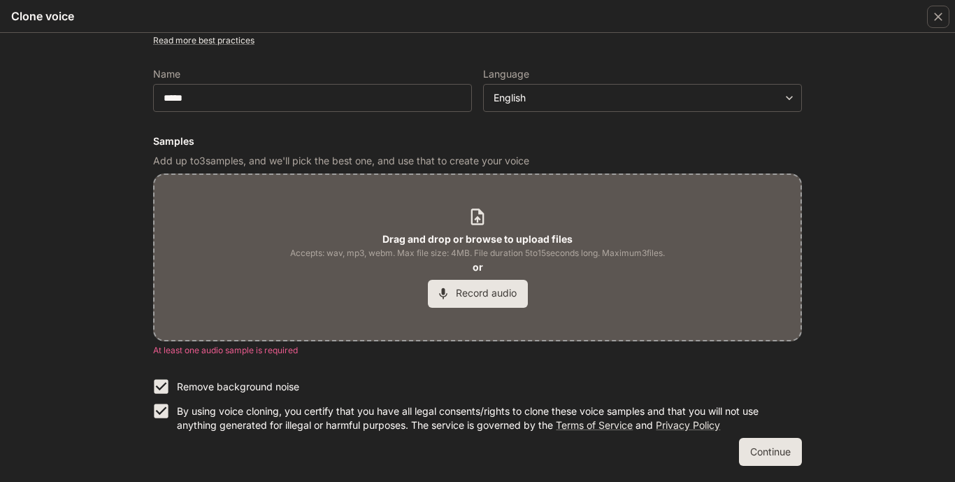
scroll to position [67, 0]
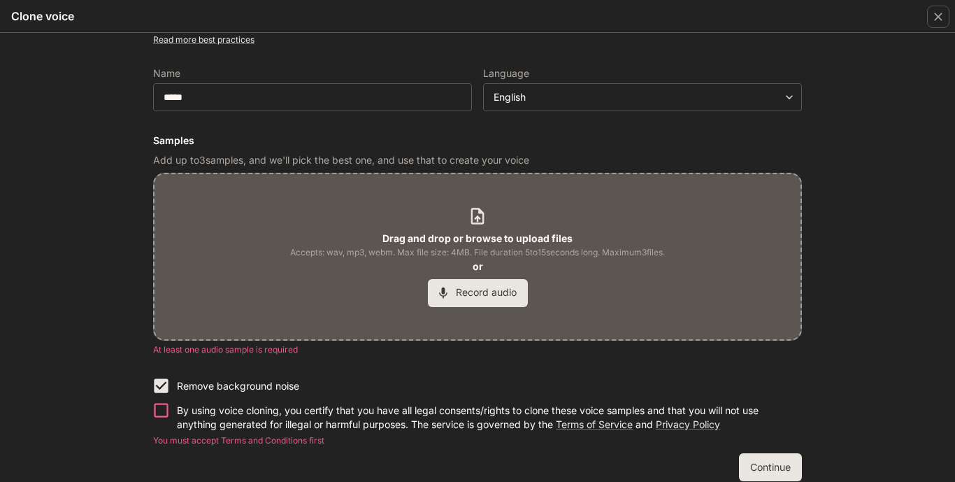
click at [787, 461] on button "Continue" at bounding box center [770, 467] width 63 height 28
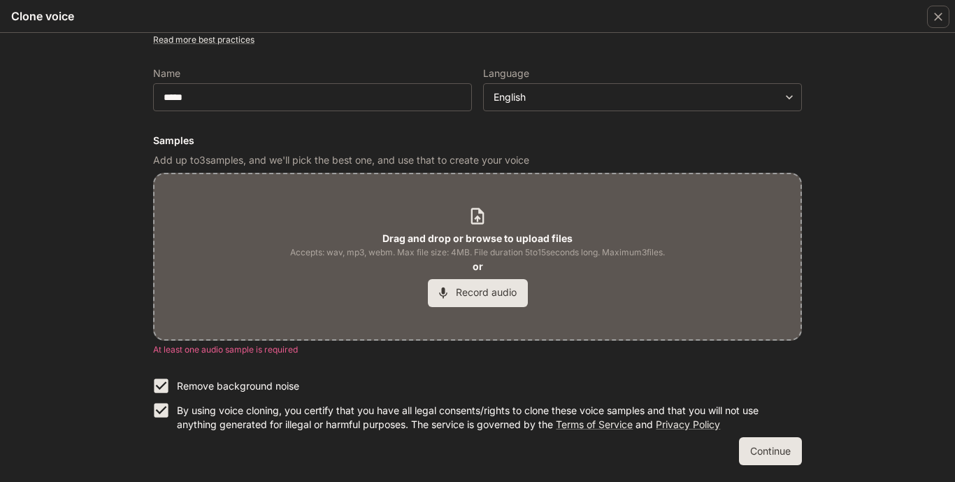
click at [489, 301] on button "Record audio" at bounding box center [478, 293] width 100 height 28
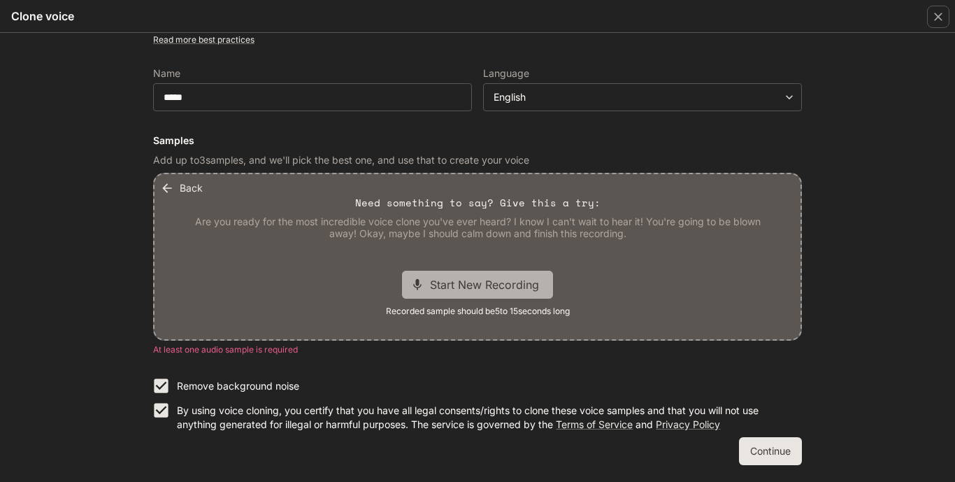
click at [493, 291] on span "Start New Recording" at bounding box center [488, 284] width 117 height 17
click at [528, 310] on span "Recorded sample should be 5 to 15 seconds long" at bounding box center [478, 311] width 184 height 14
click at [808, 466] on div "Find a quiet place Minimize background noise to ensure your voice is captured c…" at bounding box center [477, 223] width 671 height 505
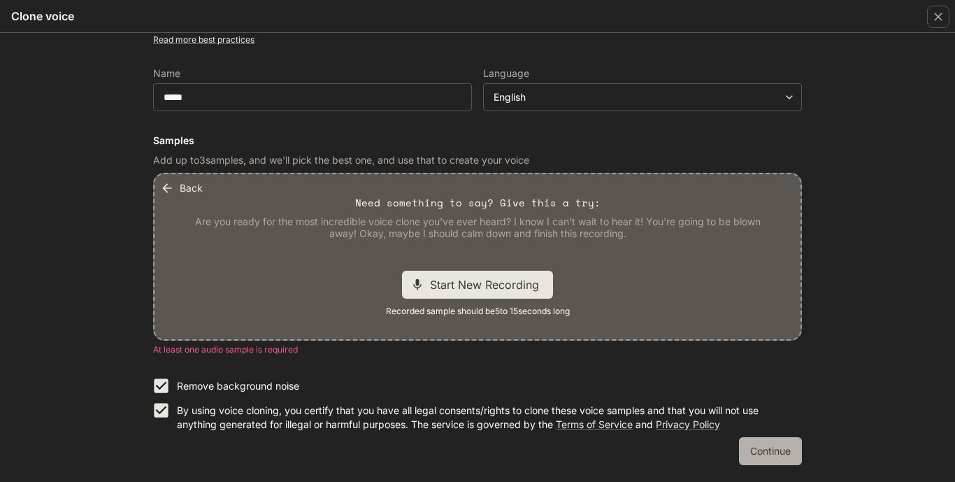
click at [792, 455] on button "Continue" at bounding box center [770, 451] width 63 height 28
click at [779, 444] on button "Continue" at bounding box center [770, 451] width 63 height 28
click at [779, 442] on button "Continue" at bounding box center [770, 451] width 63 height 28
click at [779, 443] on button "Continue" at bounding box center [770, 451] width 63 height 28
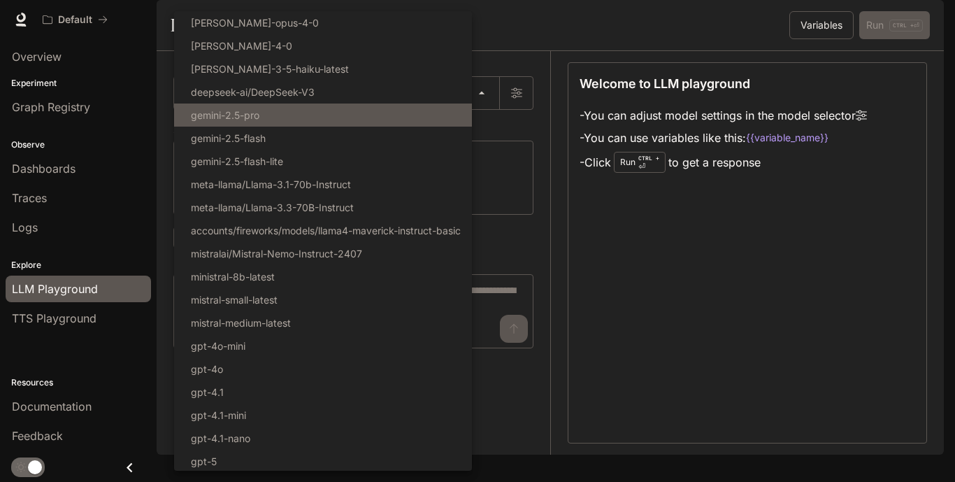
click at [366, 121] on body "Skip to main content Default Documentation Documentation Portal Overview Experi…" at bounding box center [477, 241] width 955 height 482
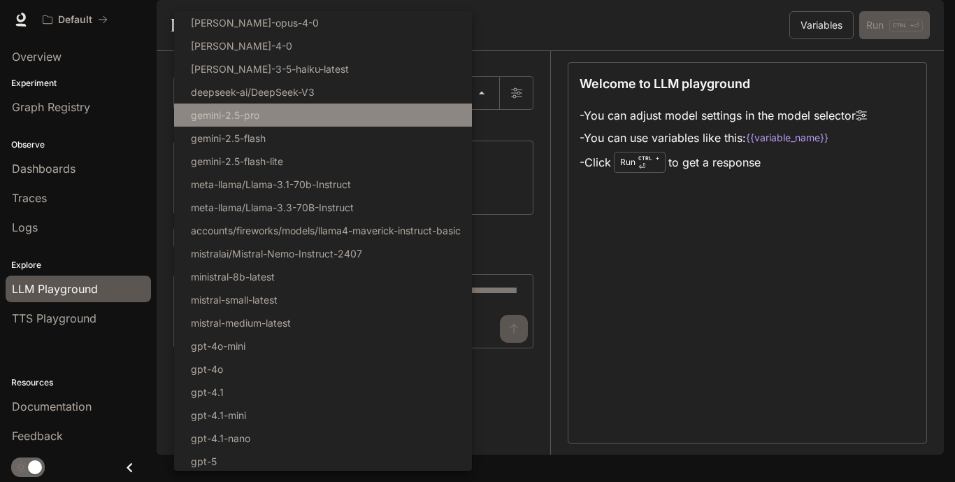
click at [321, 119] on li "gemini-2.5-pro" at bounding box center [323, 114] width 298 height 23
type input "**********"
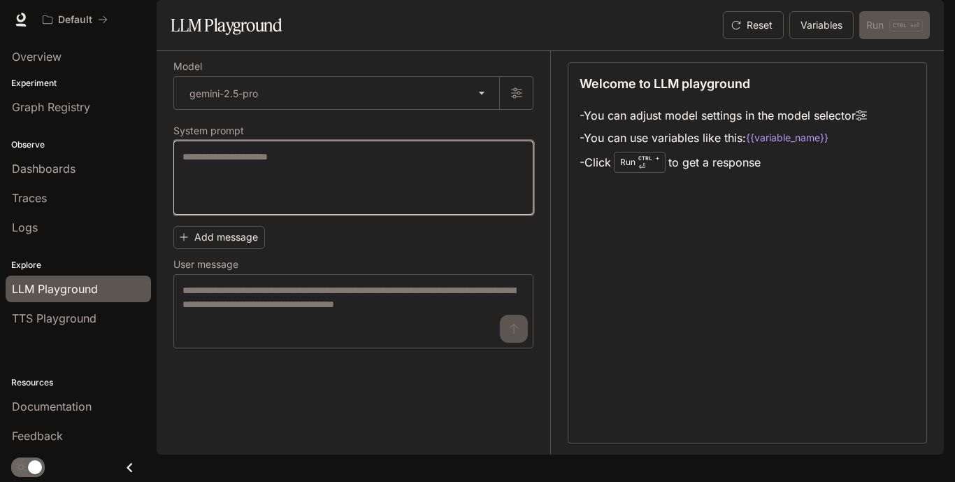
click at [318, 206] on textarea at bounding box center [353, 178] width 342 height 56
type textarea "**********"
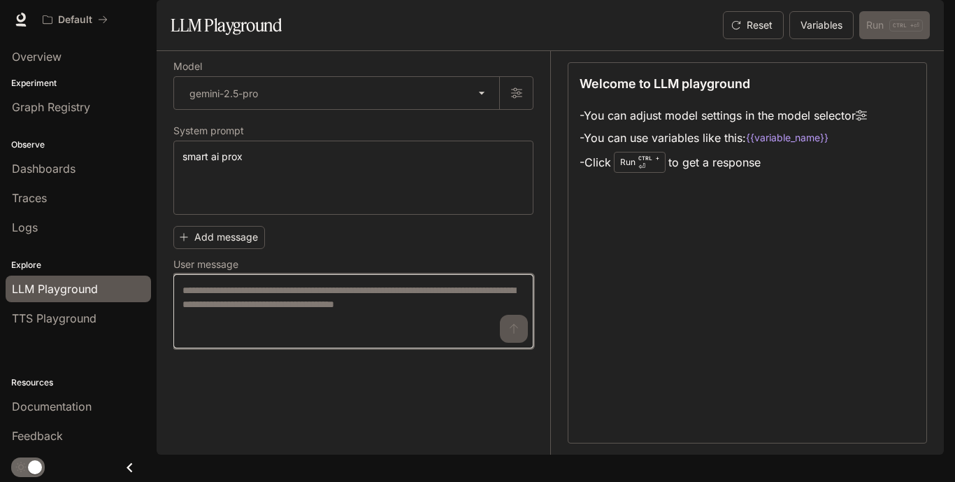
click at [226, 339] on textarea at bounding box center [353, 311] width 342 height 56
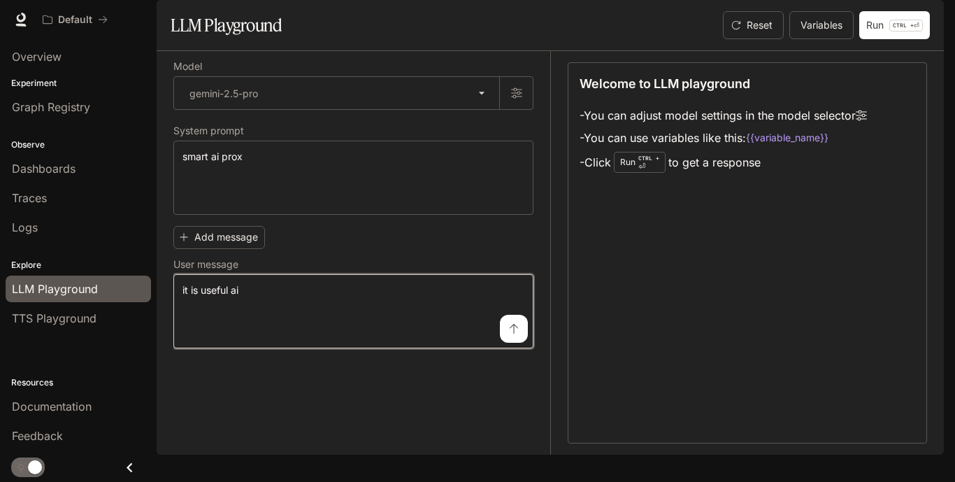
type textarea "**********"
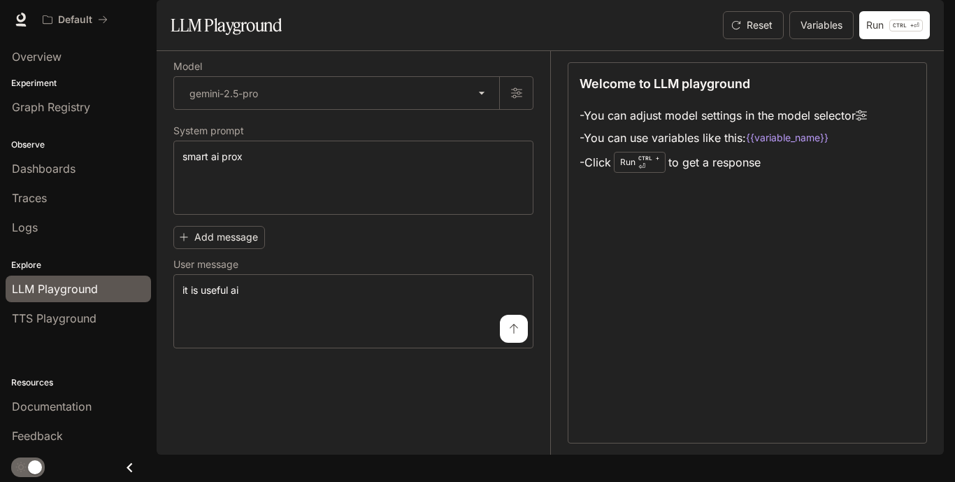
click at [514, 334] on icon "submit" at bounding box center [513, 328] width 11 height 11
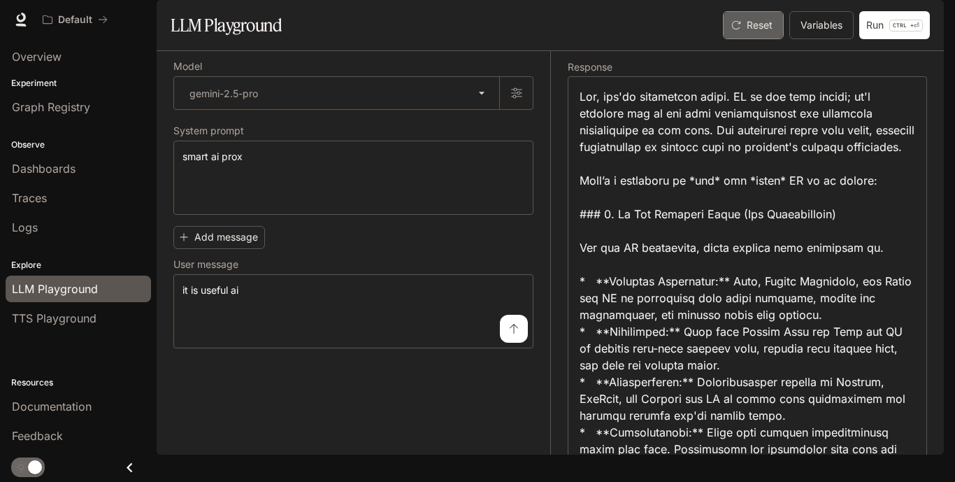
click at [755, 39] on button "Reset" at bounding box center [753, 25] width 61 height 28
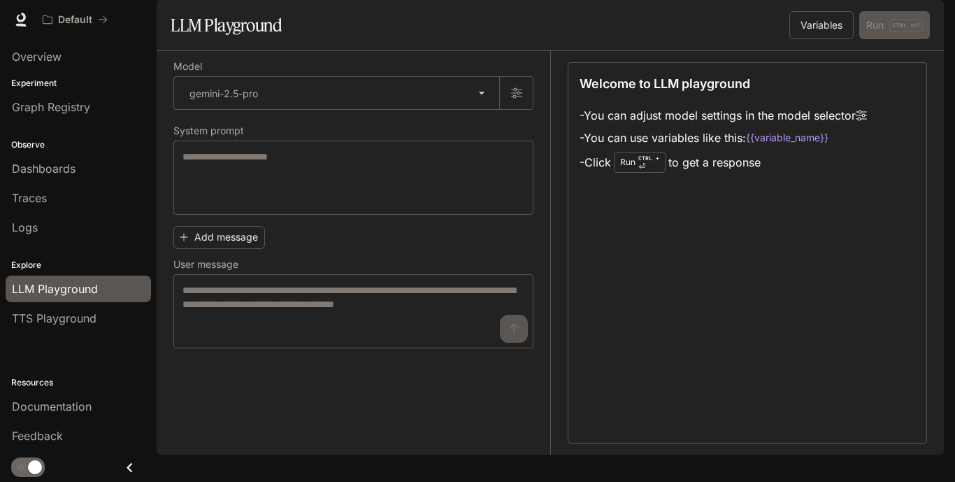
click at [100, 203] on div "Traces" at bounding box center [78, 197] width 133 height 17
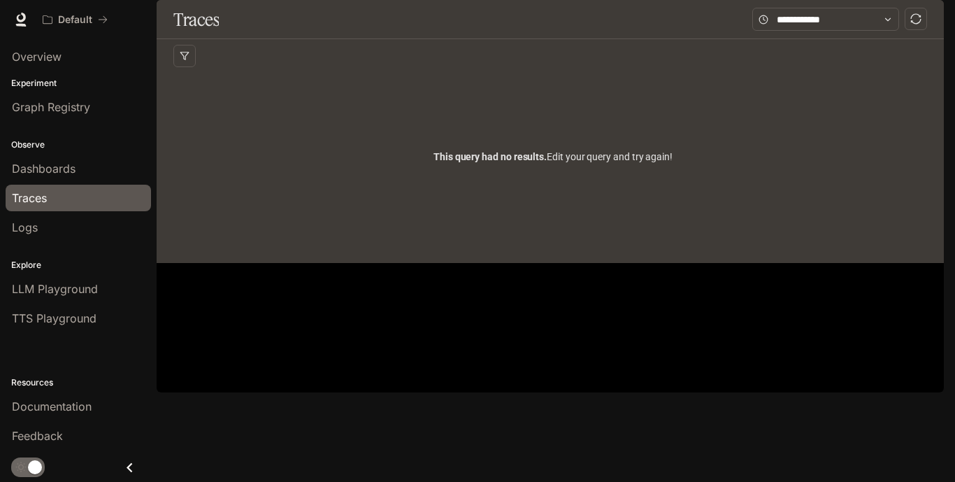
click at [474, 162] on span "This query had no results." at bounding box center [489, 156] width 113 height 11
click at [476, 162] on span "This query had no results." at bounding box center [489, 156] width 113 height 11
click at [89, 413] on span "Documentation" at bounding box center [52, 406] width 80 height 17
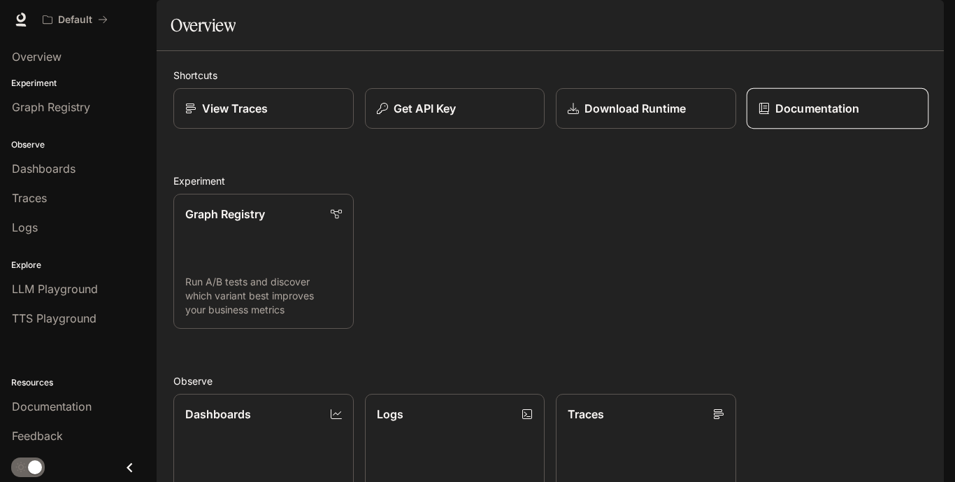
click at [837, 129] on link "Documentation" at bounding box center [837, 108] width 182 height 41
click at [277, 117] on div "View Traces" at bounding box center [264, 108] width 158 height 17
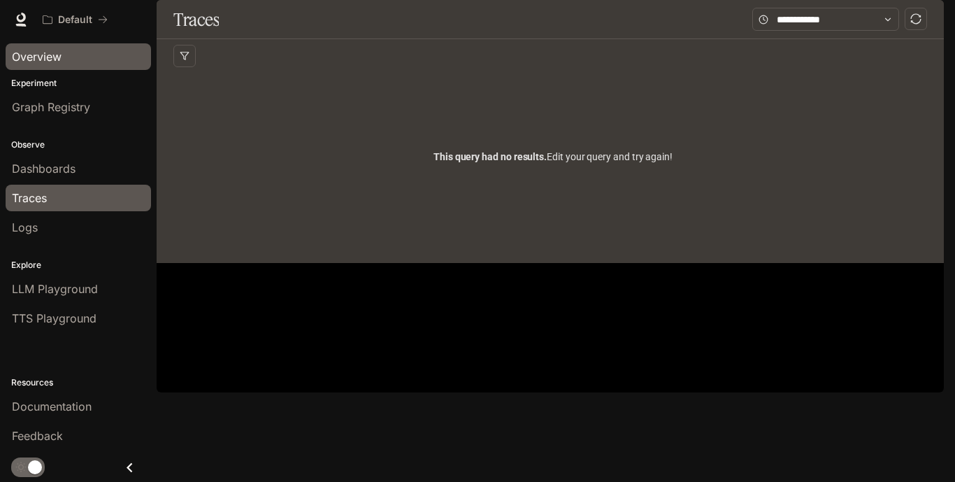
click at [121, 60] on div "Overview" at bounding box center [78, 56] width 133 height 17
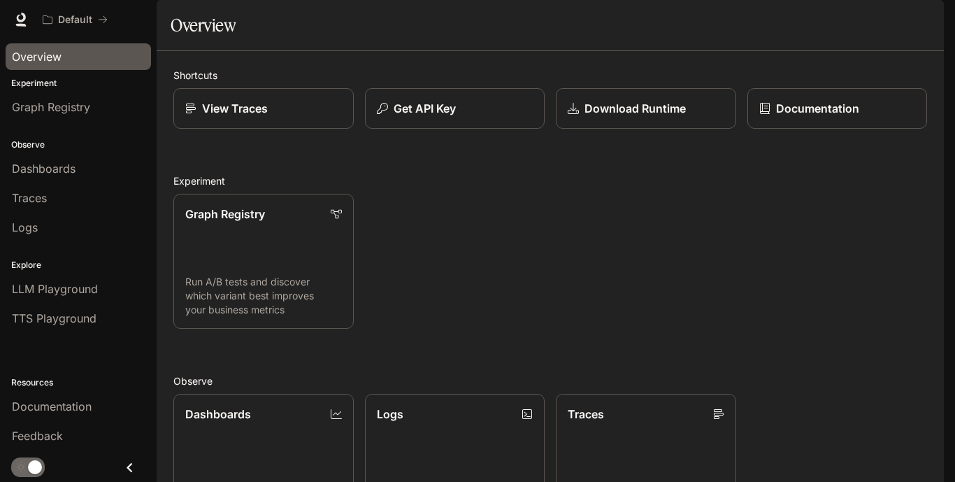
drag, startPoint x: 667, startPoint y: 334, endPoint x: 666, endPoint y: 325, distance: 9.1
drag, startPoint x: 666, startPoint y: 325, endPoint x: 653, endPoint y: 324, distance: 13.3
click at [653, 324] on div "Graph Registry Run A/B tests and discover which variant best improves your busi…" at bounding box center [544, 255] width 765 height 146
click at [301, 296] on link "Graph Registry Run A/B tests and discover which variant best improves your busi…" at bounding box center [264, 261] width 182 height 136
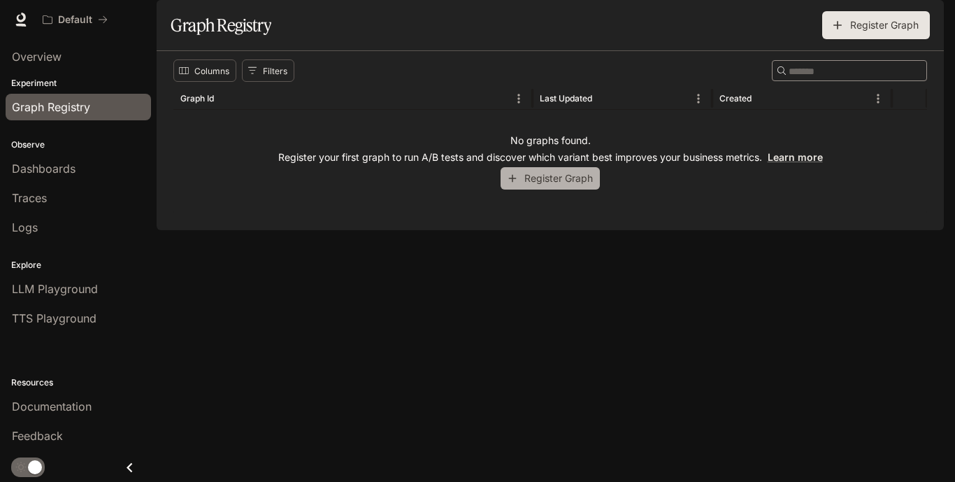
click at [546, 190] on button "Register Graph" at bounding box center [550, 178] width 99 height 23
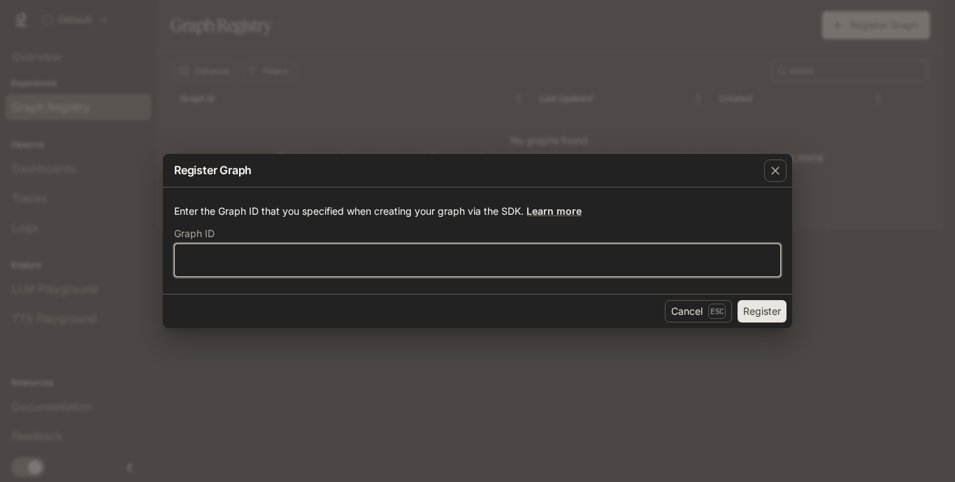
click at [457, 254] on input "text" at bounding box center [477, 260] width 605 height 14
type input "****"
click at [737, 300] on button "Register" at bounding box center [761, 311] width 49 height 22
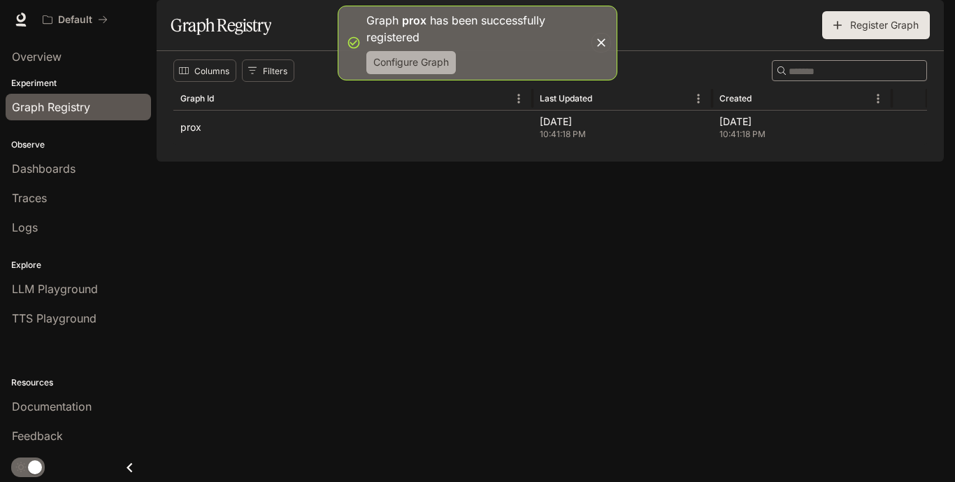
click at [413, 52] on button "Configure Graph" at bounding box center [410, 62] width 89 height 23
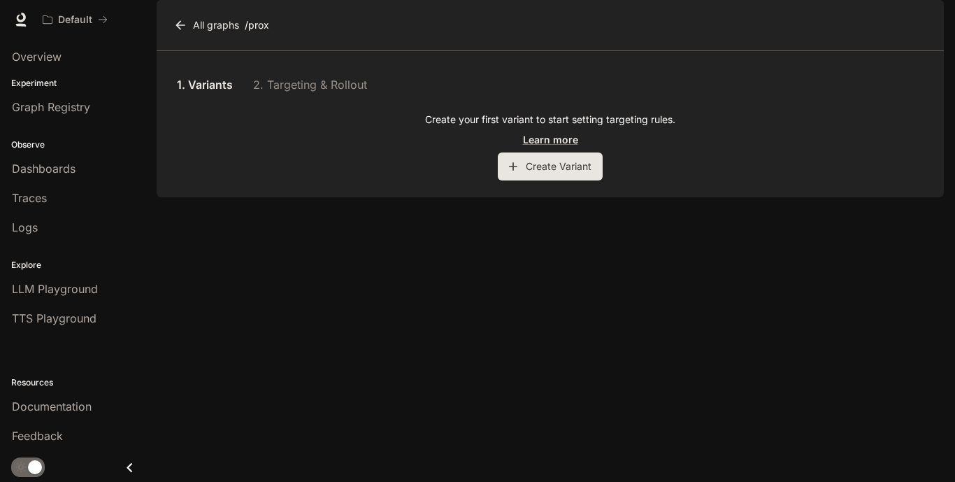
click at [220, 101] on link "1. Variants" at bounding box center [204, 85] width 63 height 34
click at [222, 101] on link "1. Variants" at bounding box center [204, 85] width 63 height 34
click at [220, 101] on link "1. Variants" at bounding box center [204, 85] width 63 height 34
click at [219, 101] on link "1. Variants" at bounding box center [204, 85] width 63 height 34
click at [221, 39] on link "All graphs" at bounding box center [208, 25] width 74 height 28
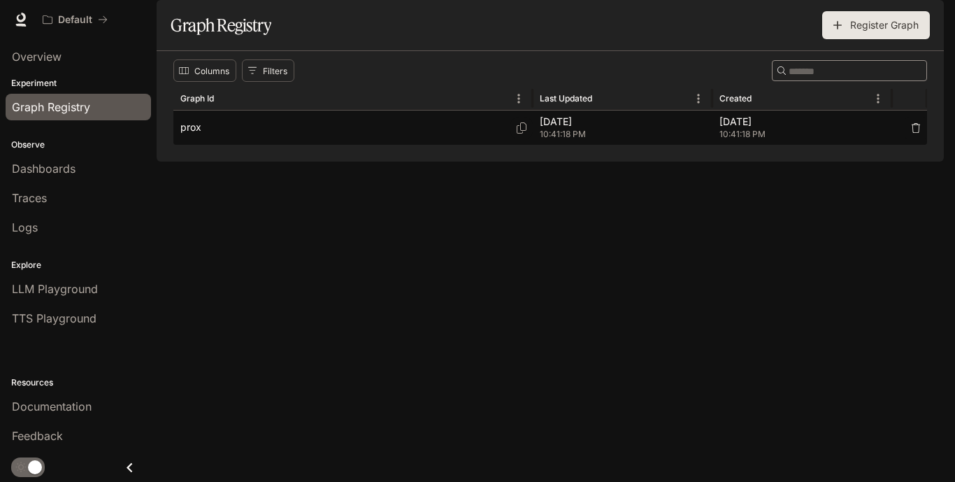
click at [426, 145] on div "prox" at bounding box center [352, 127] width 345 height 34
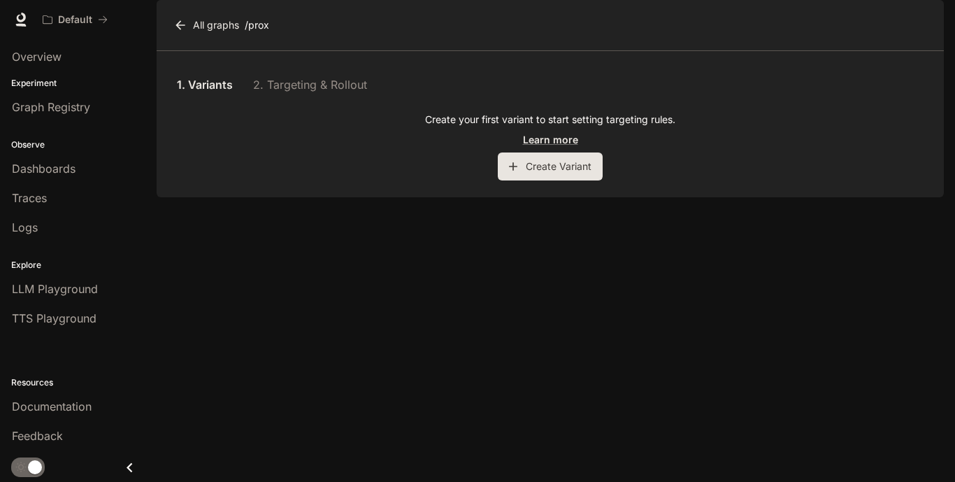
click at [232, 39] on link "All graphs" at bounding box center [208, 25] width 74 height 28
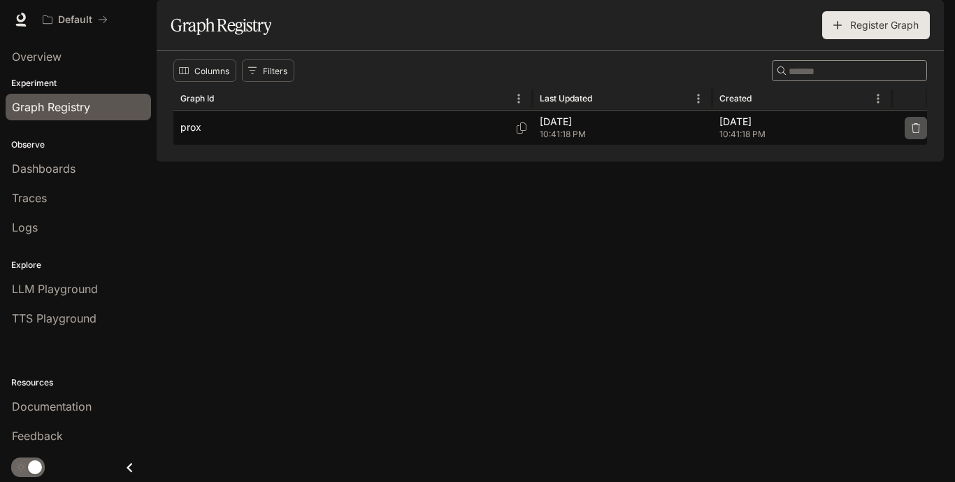
click at [914, 133] on icon "button" at bounding box center [916, 128] width 10 height 10
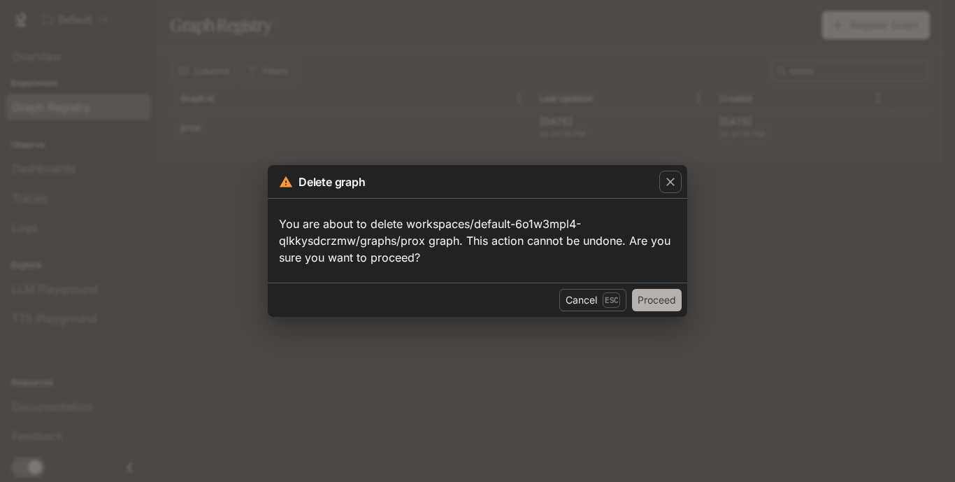
click at [667, 294] on button "Proceed" at bounding box center [657, 300] width 50 height 22
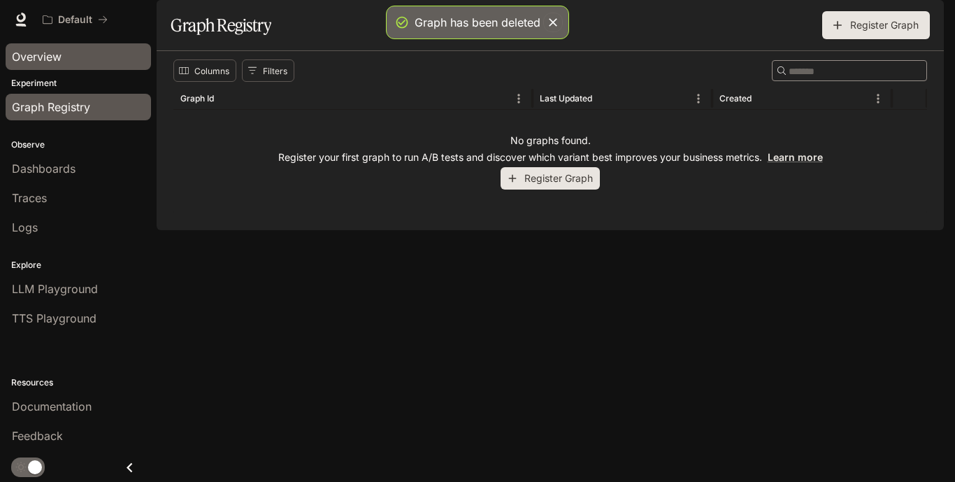
drag, startPoint x: 51, startPoint y: 70, endPoint x: 59, endPoint y: 59, distance: 13.6
click at [59, 59] on li "Overview" at bounding box center [78, 56] width 157 height 29
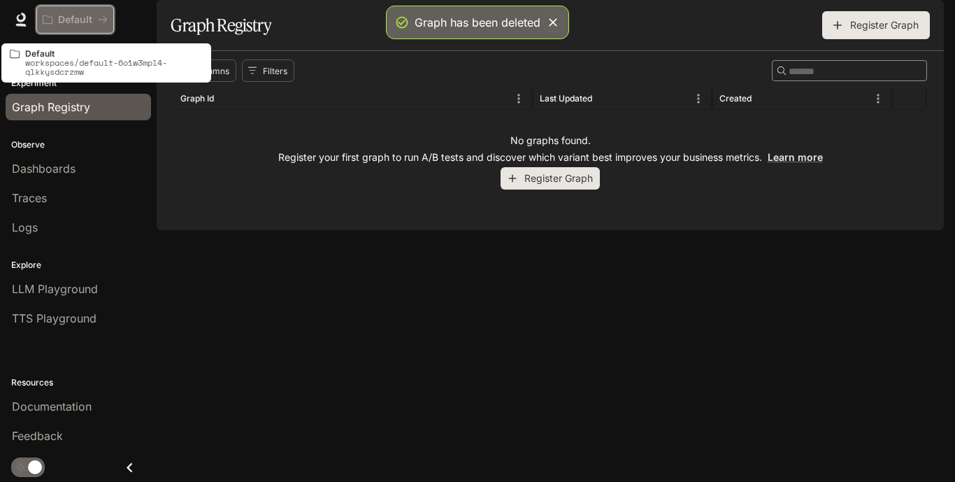
click at [98, 22] on icon "All workspaces" at bounding box center [103, 20] width 10 height 10
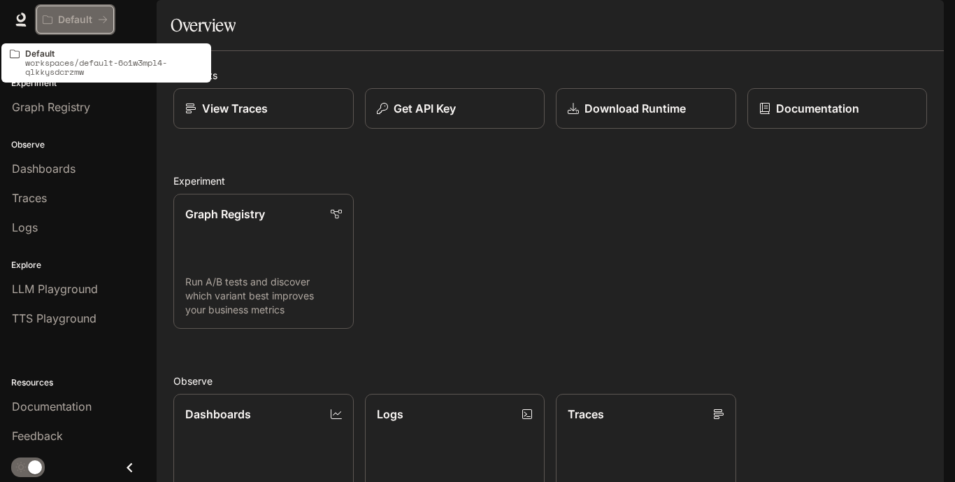
click at [102, 17] on icon "All workspaces" at bounding box center [103, 20] width 10 height 10
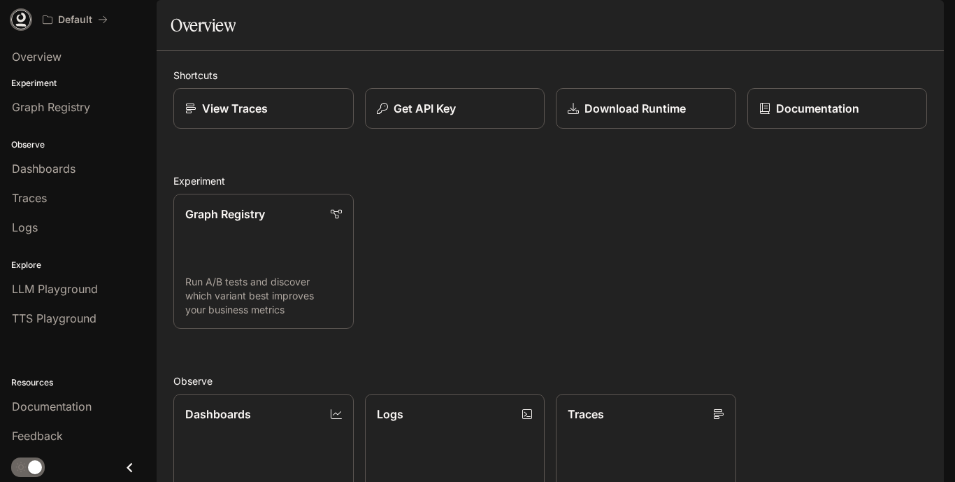
click at [20, 15] on icon at bounding box center [21, 20] width 14 height 14
